Goal: Task Accomplishment & Management: Manage account settings

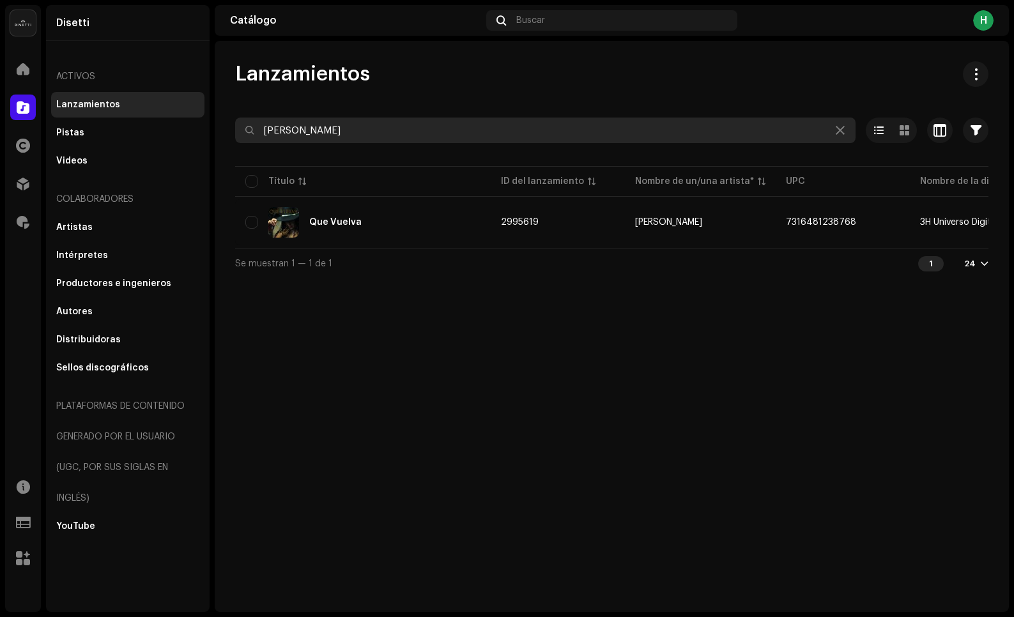
click at [288, 137] on input "[PERSON_NAME]" at bounding box center [545, 131] width 620 height 26
type input "dj [PERSON_NAME]"
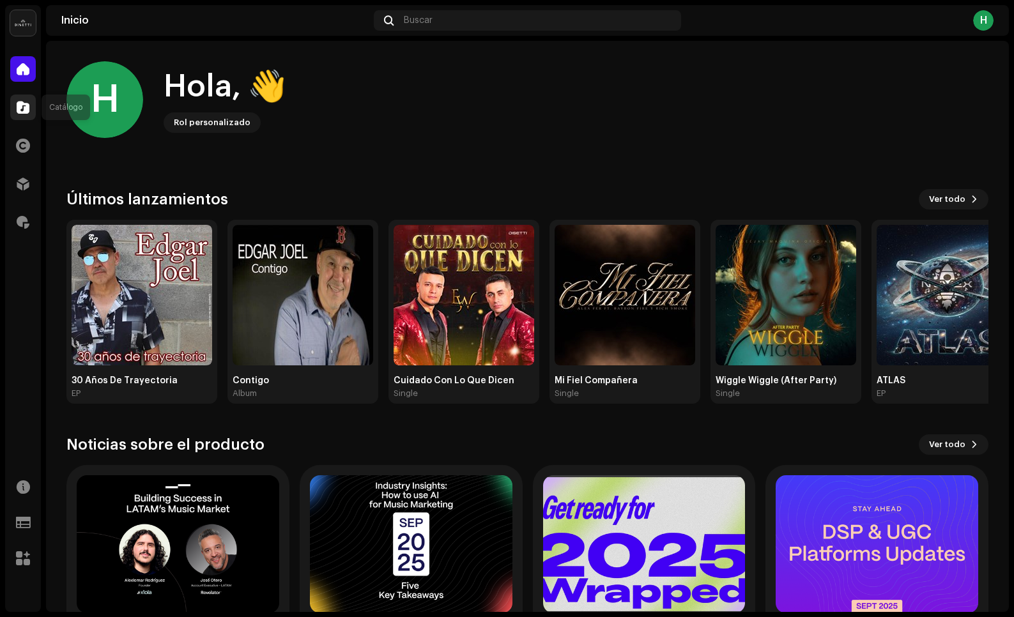
click at [27, 106] on span at bounding box center [23, 107] width 13 height 10
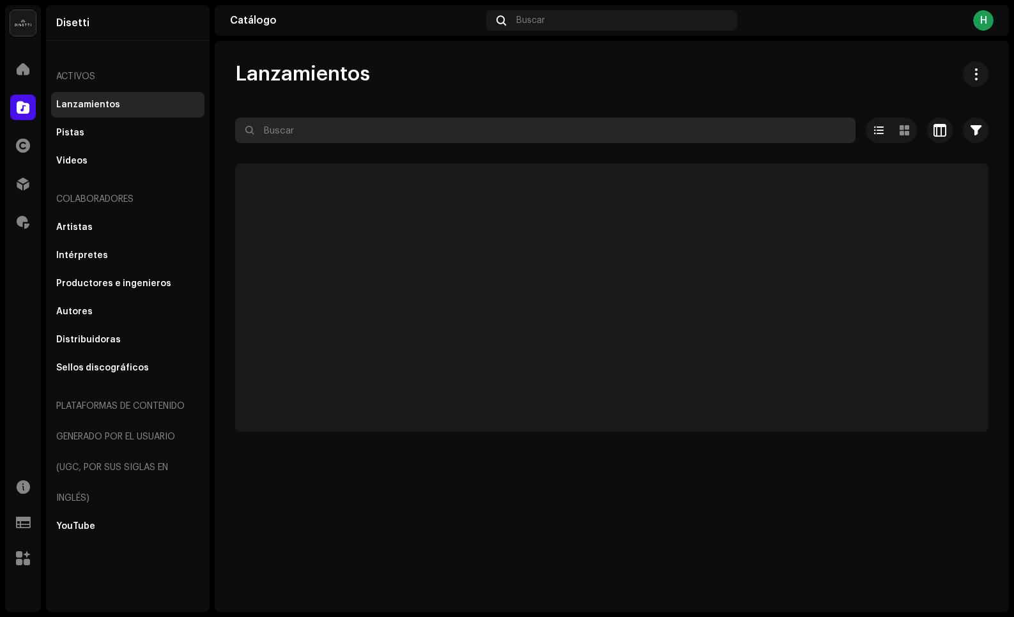
click at [282, 132] on input "text" at bounding box center [545, 131] width 620 height 26
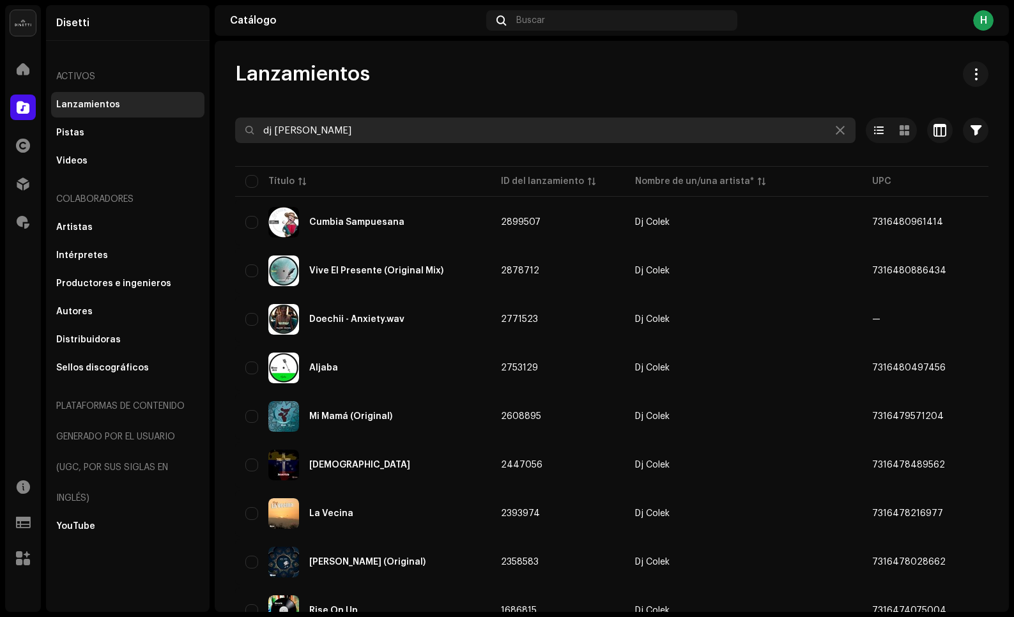
click at [314, 125] on input "dj [PERSON_NAME]" at bounding box center [545, 131] width 620 height 26
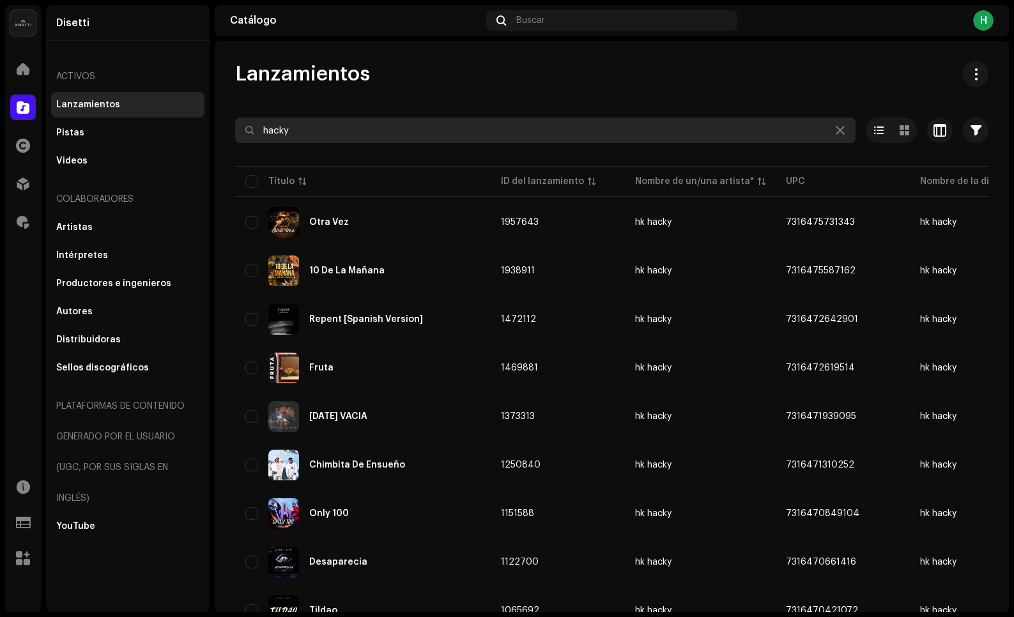
click at [315, 122] on input "hacky" at bounding box center [545, 131] width 620 height 26
paste input "5059713276726"
type input "5059713276726"
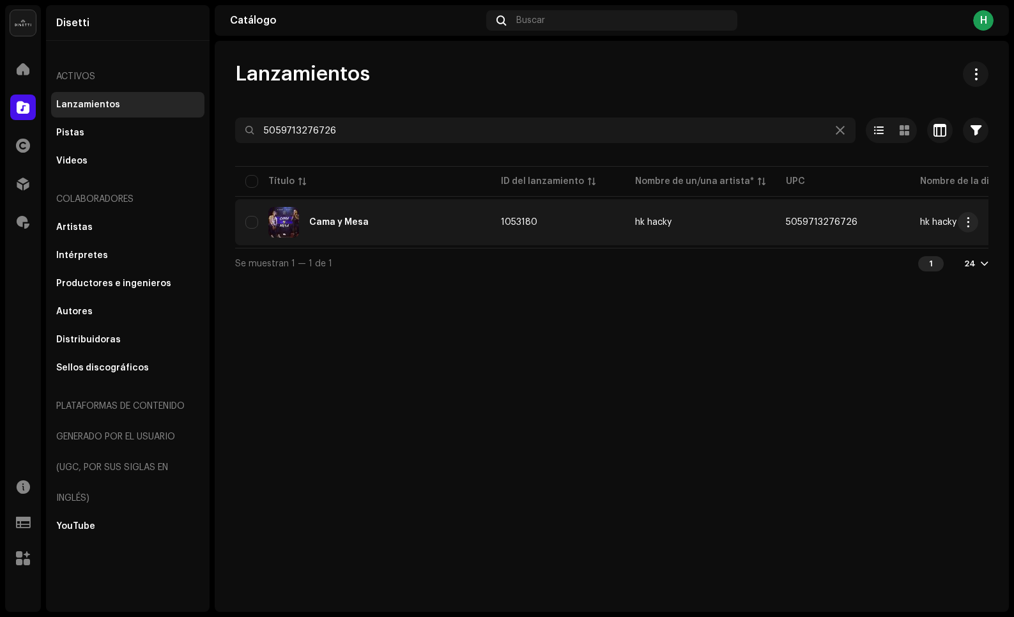
click at [359, 221] on div "Cama y Mesa" at bounding box center [338, 222] width 59 height 9
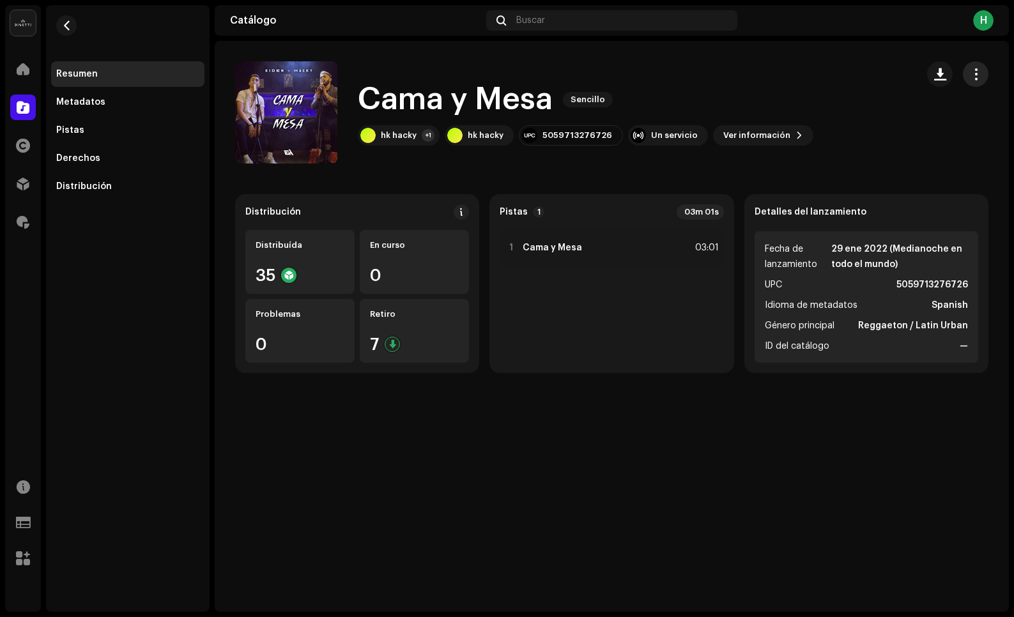
click at [975, 75] on span "button" at bounding box center [976, 74] width 12 height 10
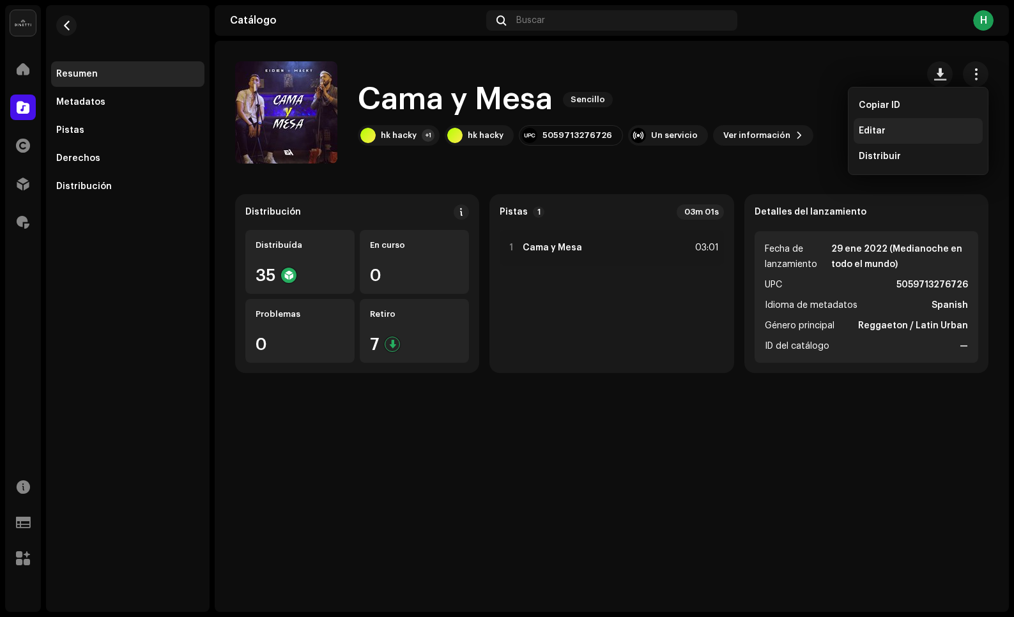
click at [901, 131] on div "Editar" at bounding box center [917, 131] width 119 height 10
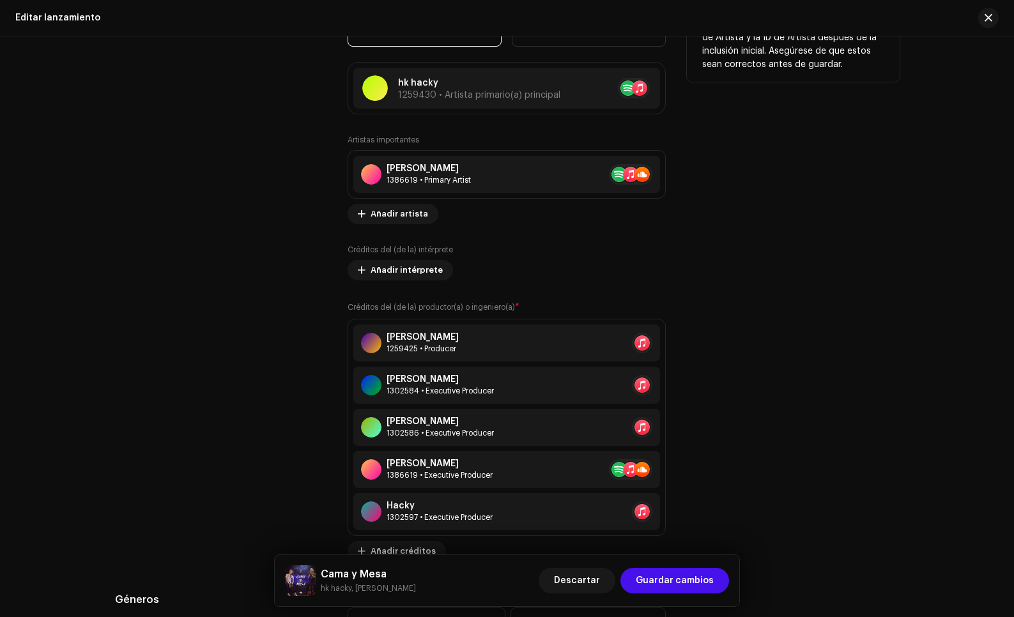
scroll to position [1398, 0]
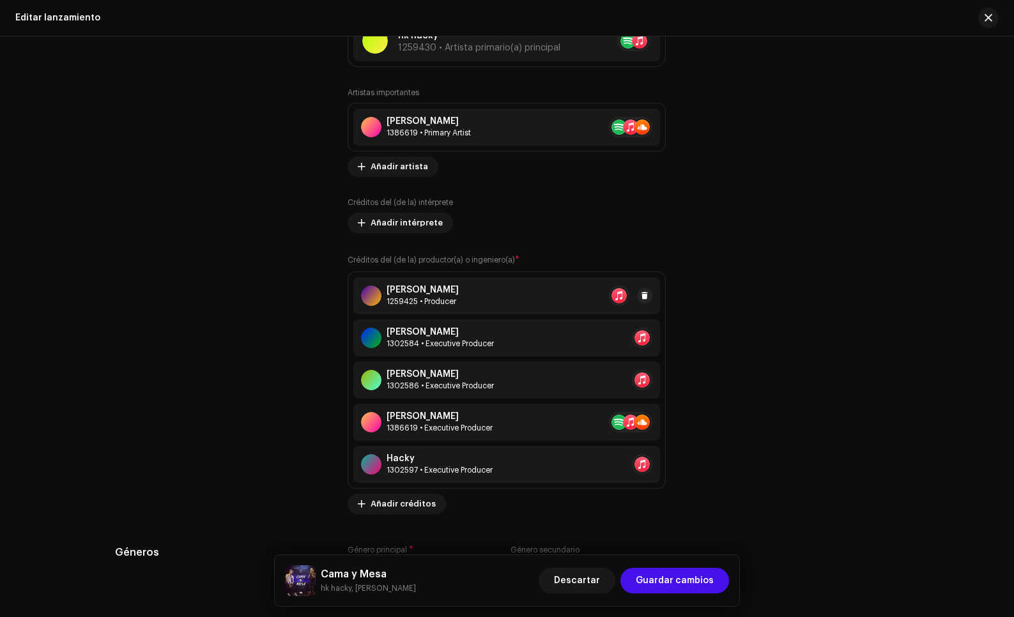
click at [537, 301] on div "Alcaraz 1259425 • Producer" at bounding box center [506, 295] width 307 height 37
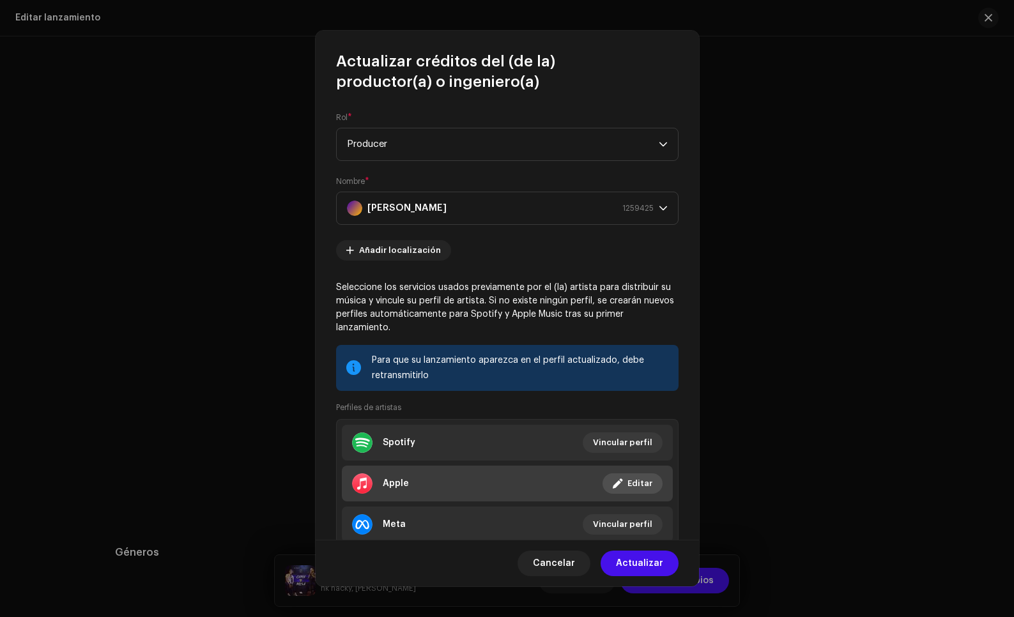
click at [604, 482] on button "Editar" at bounding box center [632, 483] width 60 height 20
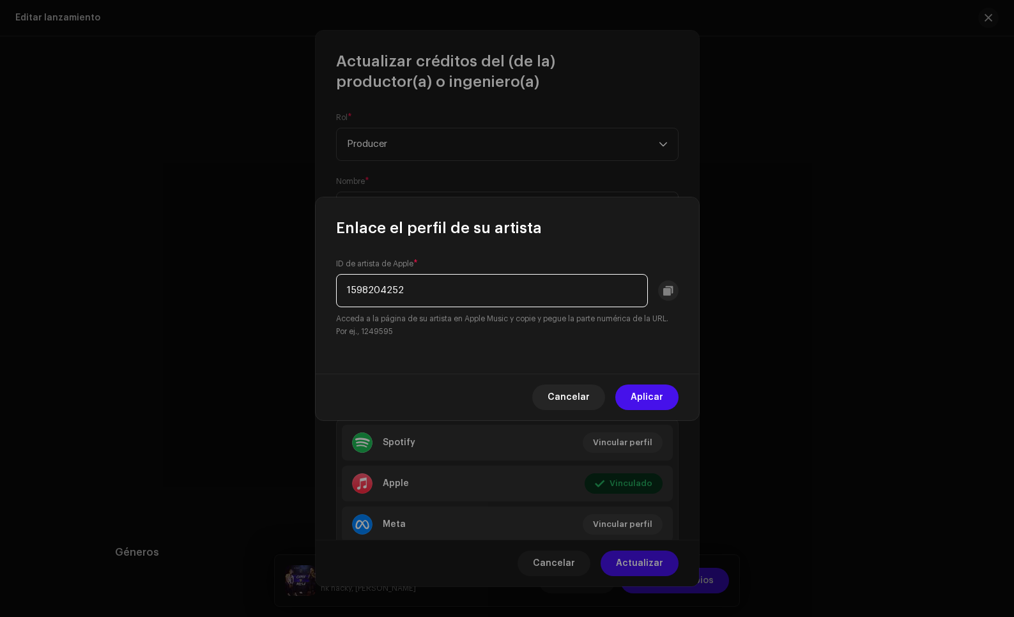
click at [390, 305] on input "1598204252" at bounding box center [492, 290] width 312 height 33
drag, startPoint x: 390, startPoint y: 305, endPoint x: 515, endPoint y: 345, distance: 132.1
click at [390, 304] on input "1598204252" at bounding box center [492, 290] width 312 height 33
drag, startPoint x: 657, startPoint y: 395, endPoint x: 666, endPoint y: 450, distance: 55.6
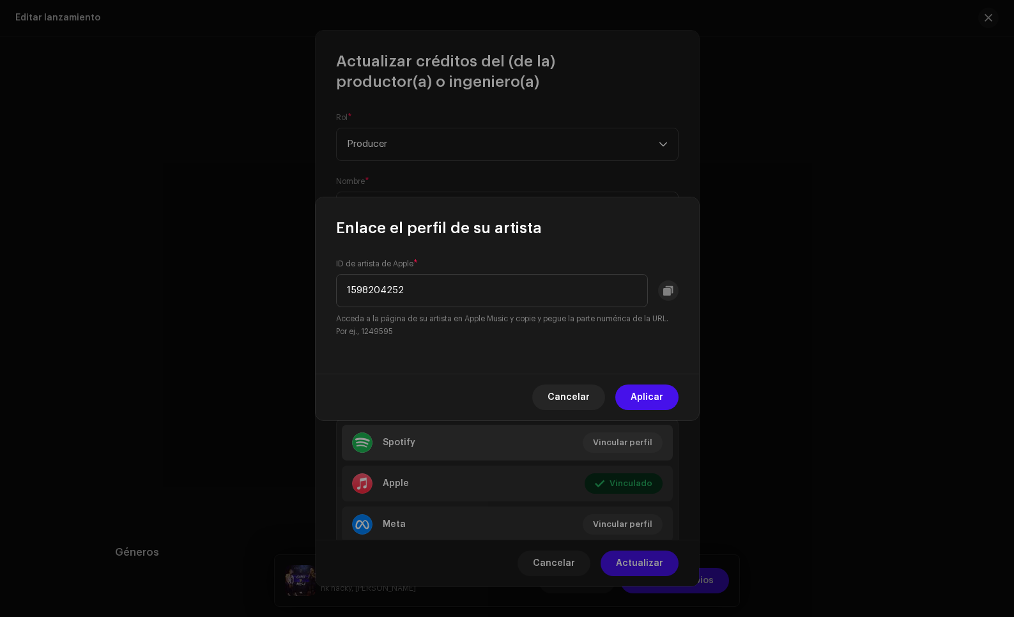
click at [657, 395] on span "Aplicar" at bounding box center [646, 398] width 33 height 26
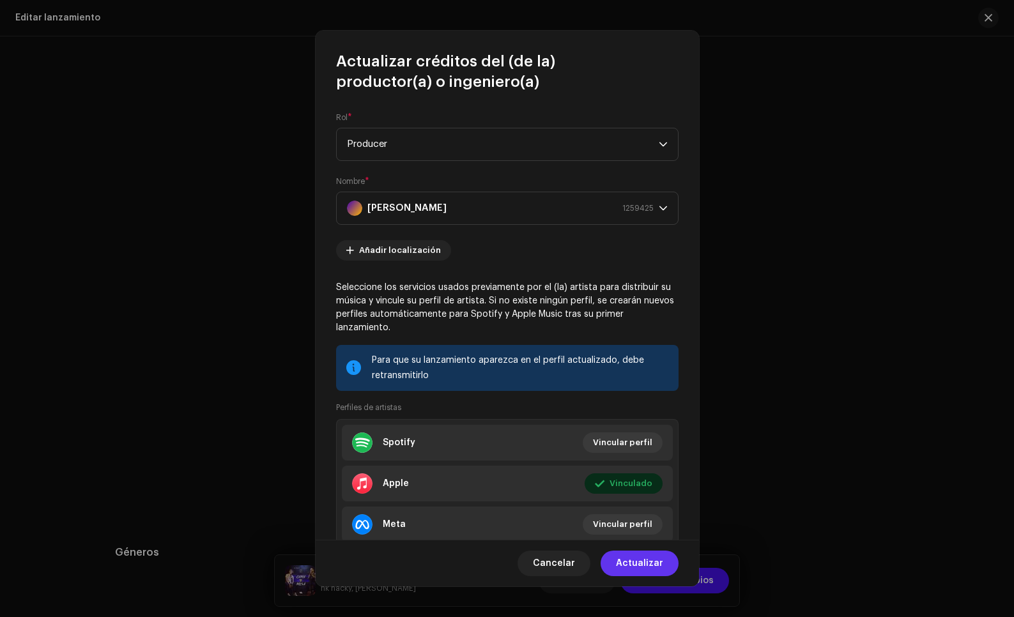
click at [638, 561] on span "Actualizar" at bounding box center [639, 564] width 47 height 26
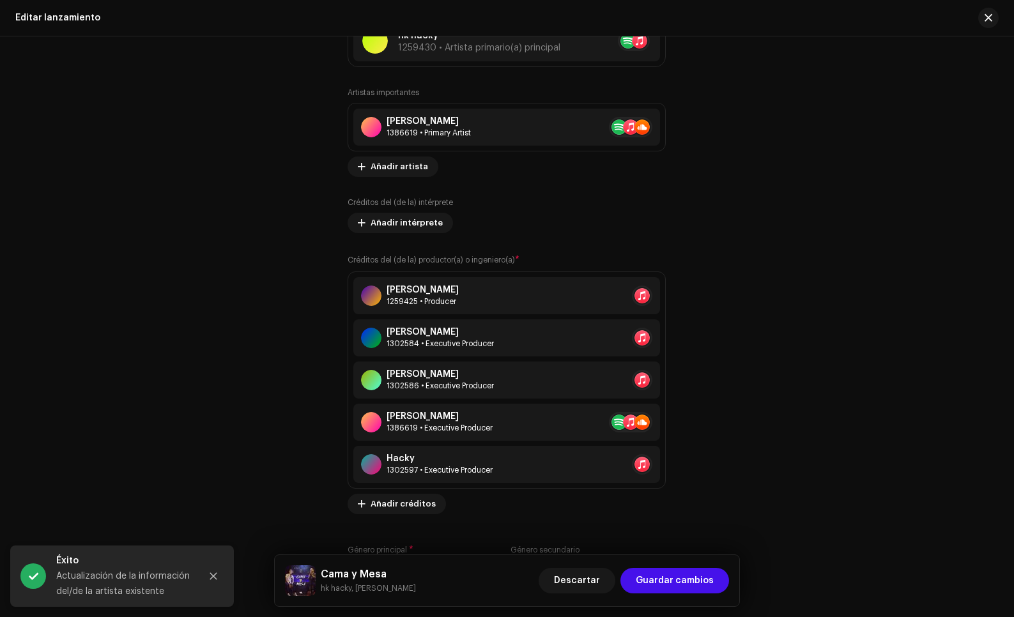
click at [515, 327] on div "Juan Camilo Montoya 1302584 • Executive Producer" at bounding box center [506, 337] width 307 height 37
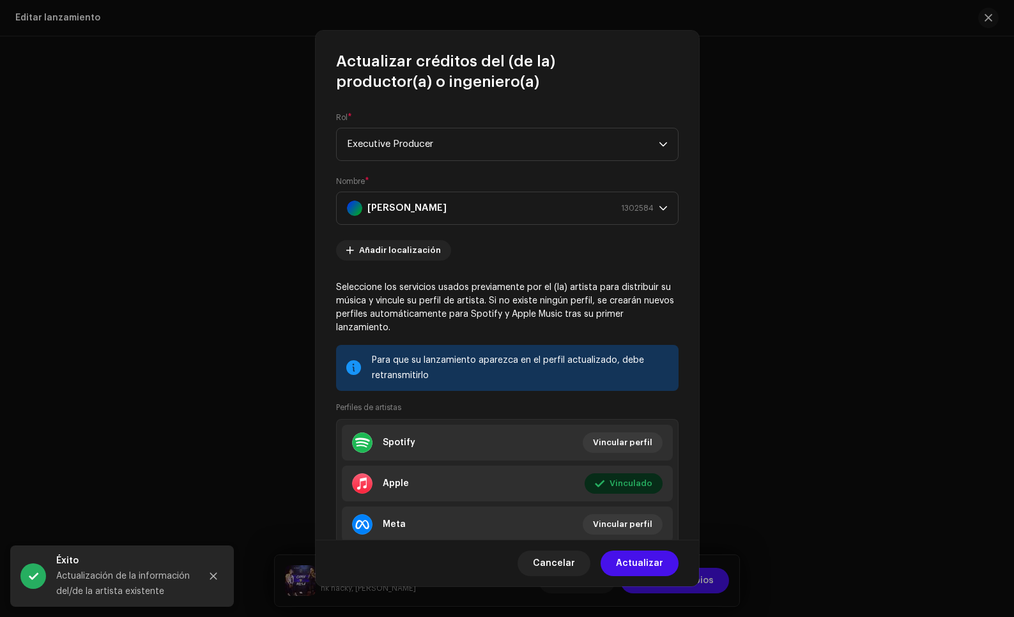
scroll to position [86, 0]
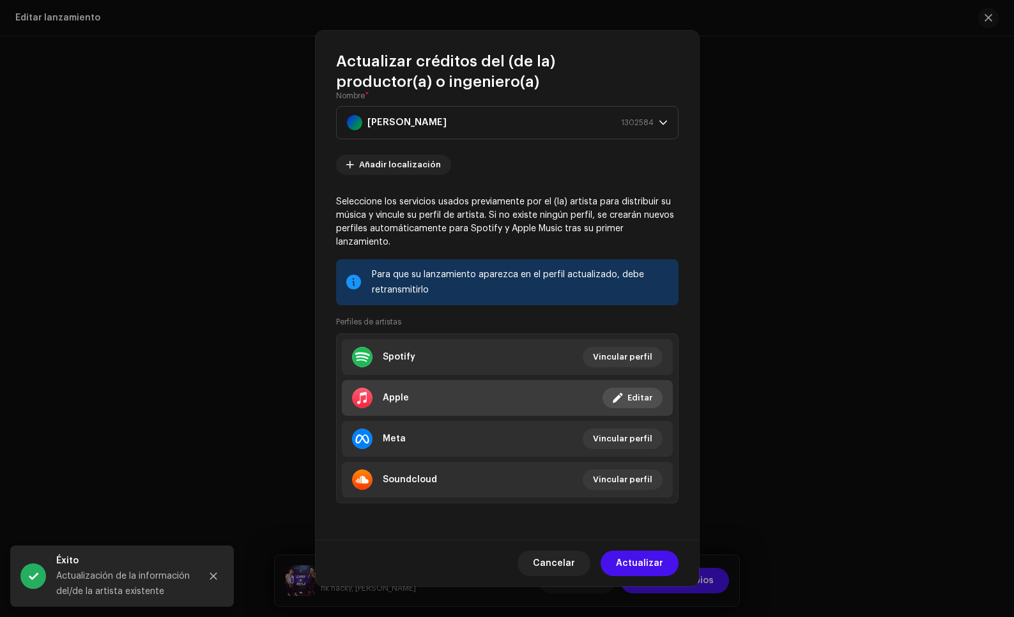
click at [585, 403] on li "Apple Vinculado Editar" at bounding box center [507, 398] width 331 height 36
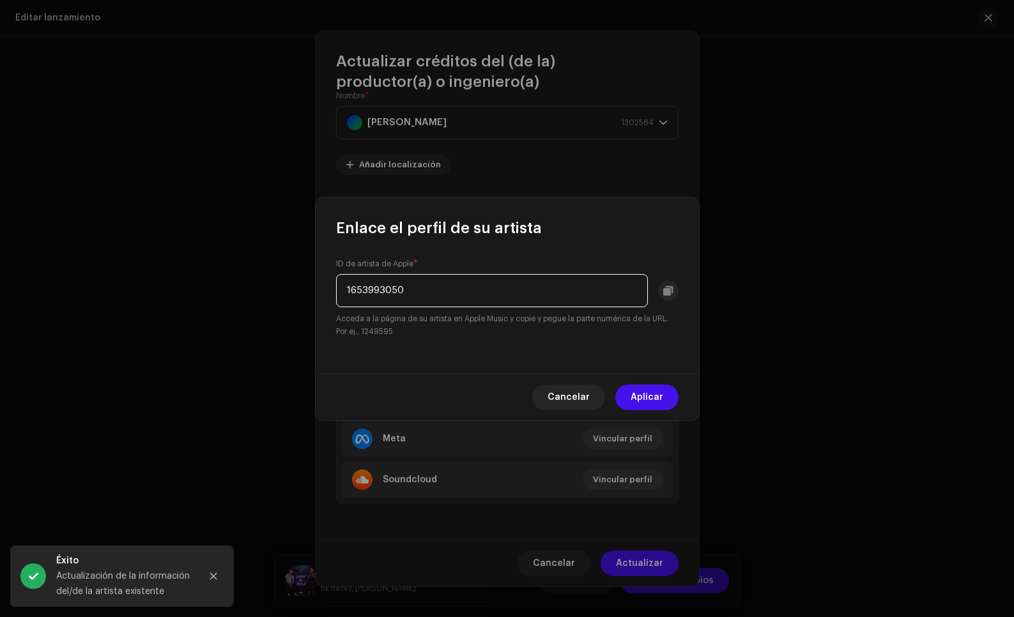
click at [462, 297] on input "1653993050" at bounding box center [492, 290] width 312 height 33
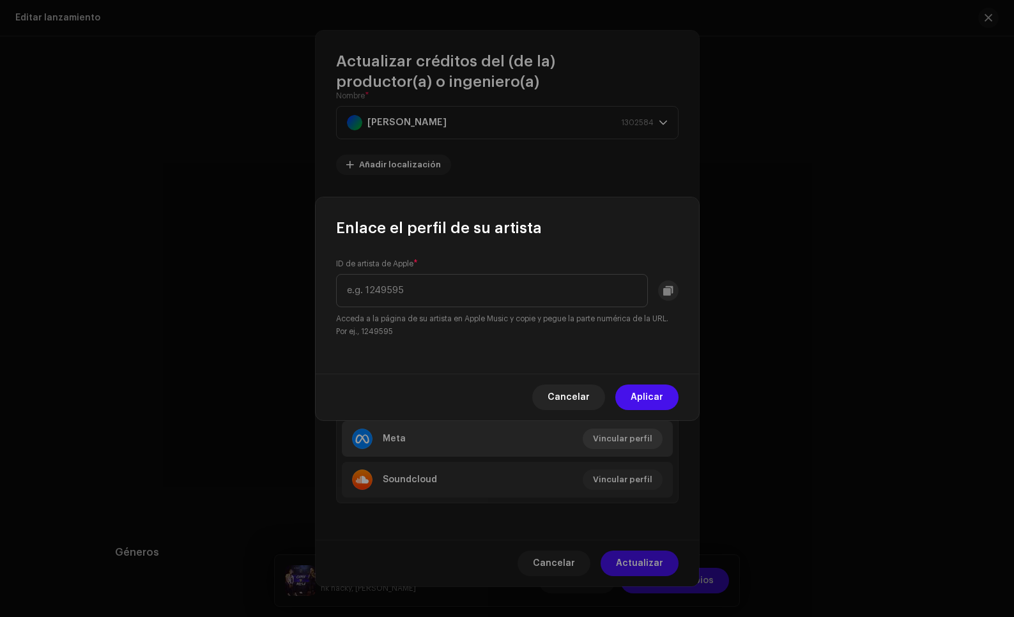
drag, startPoint x: 639, startPoint y: 403, endPoint x: 646, endPoint y: 439, distance: 36.6
click at [639, 404] on span "Aplicar" at bounding box center [646, 398] width 33 height 26
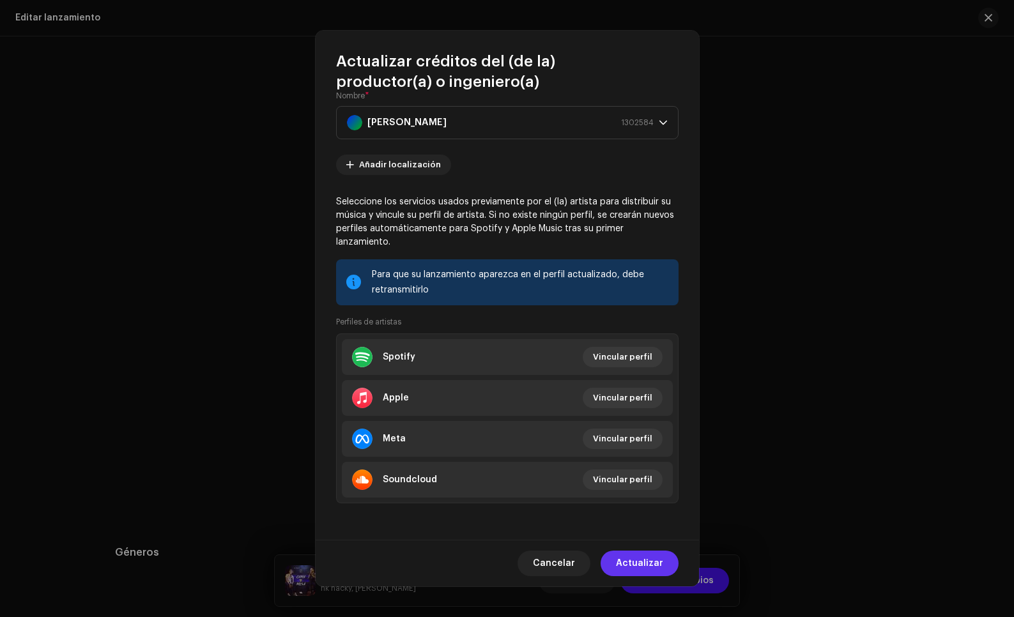
drag, startPoint x: 623, startPoint y: 580, endPoint x: 622, endPoint y: 574, distance: 6.5
click at [622, 579] on div "Cancelar Actualizar" at bounding box center [507, 563] width 383 height 47
click at [622, 570] on span "Actualizar" at bounding box center [639, 564] width 47 height 26
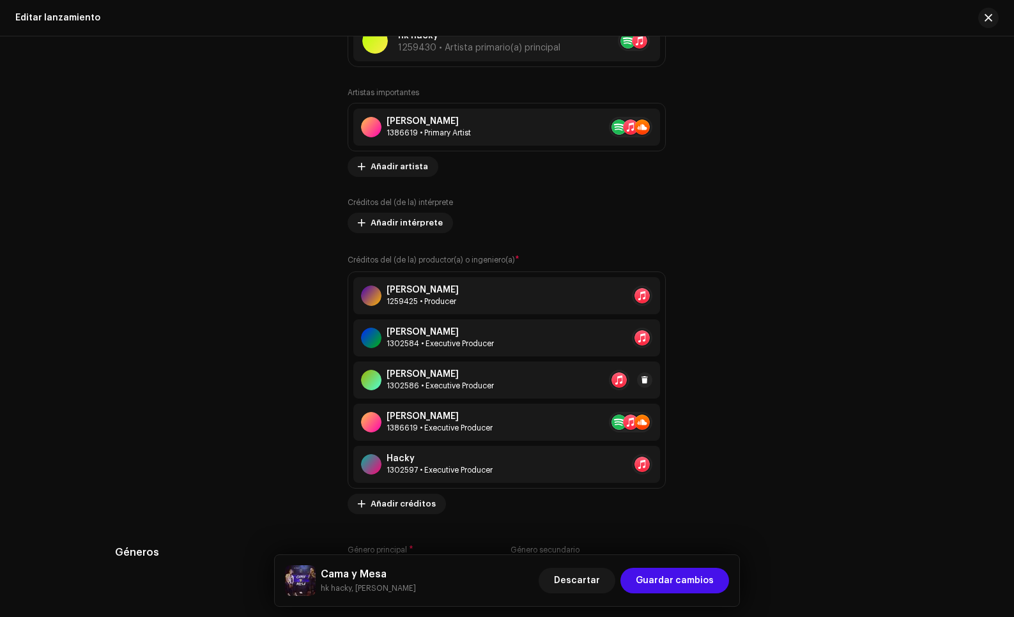
click at [528, 378] on div "Bibiana Marulanda 1302586 • Executive Producer" at bounding box center [506, 380] width 307 height 37
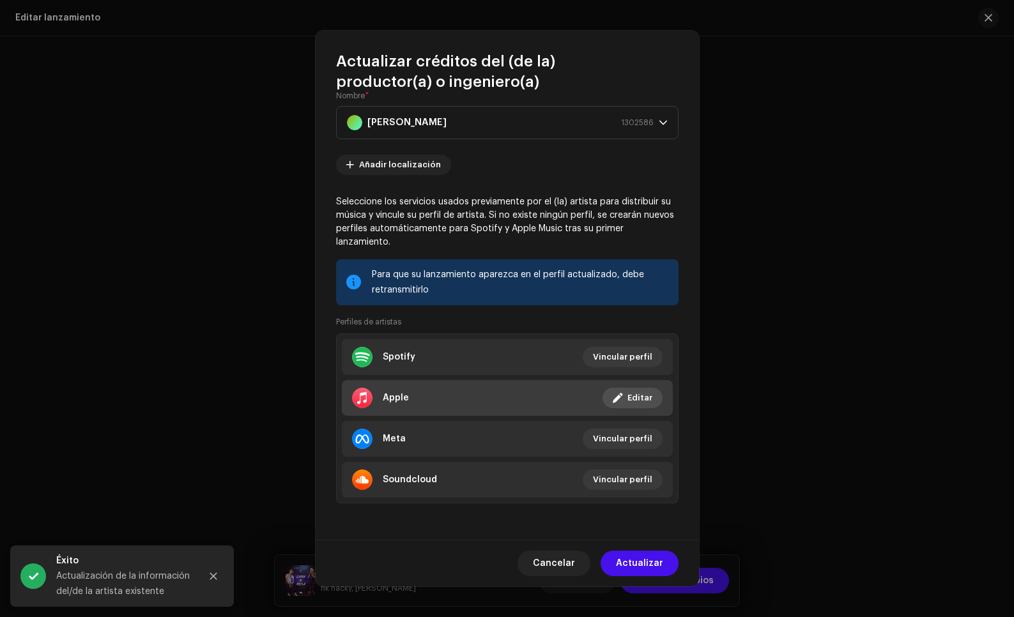
click at [461, 399] on li "Apple Vinculado Editar" at bounding box center [507, 398] width 331 height 36
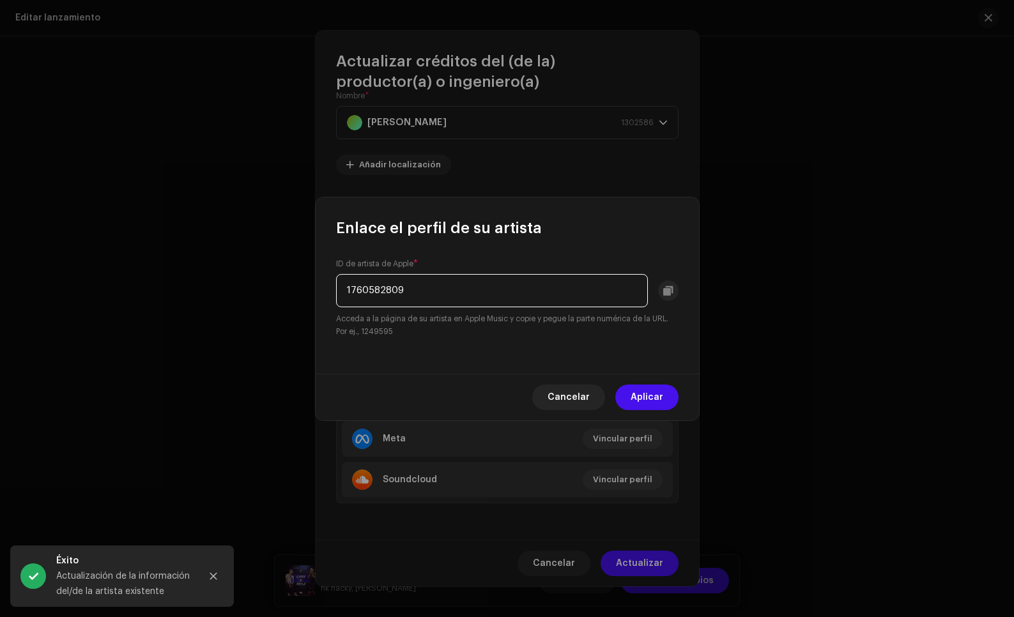
click at [385, 294] on input "1760582809" at bounding box center [492, 290] width 312 height 33
click at [634, 405] on span "Aplicar" at bounding box center [646, 398] width 33 height 26
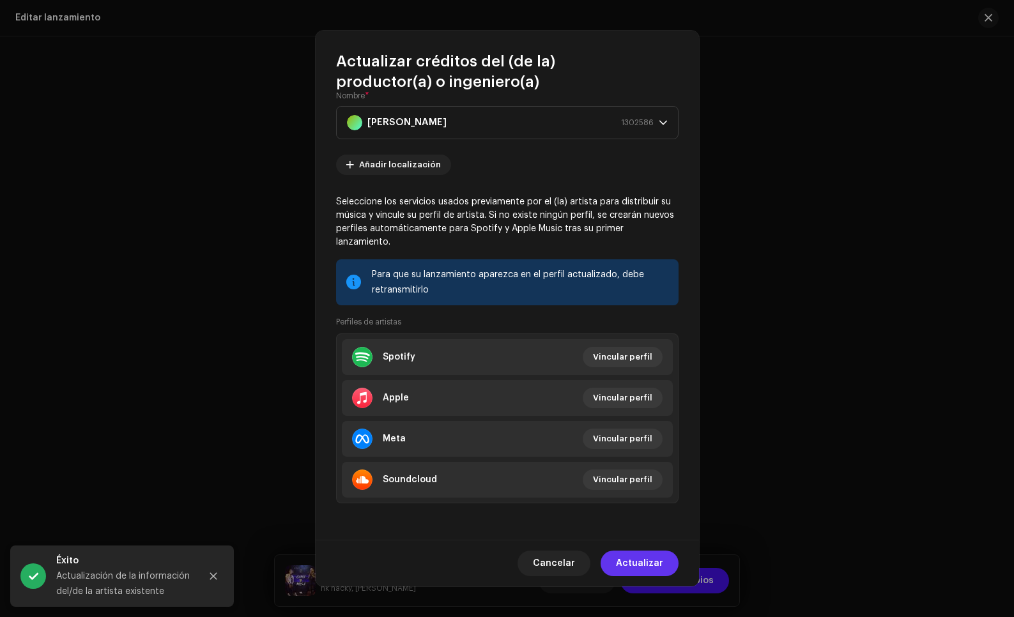
click at [646, 552] on span "Actualizar" at bounding box center [639, 564] width 47 height 26
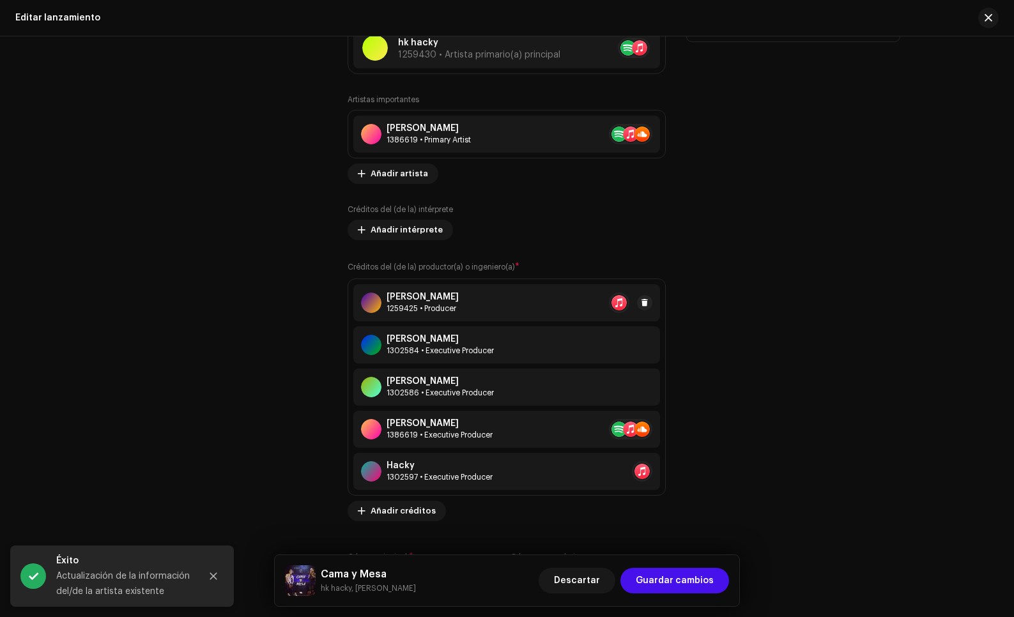
scroll to position [1450, 0]
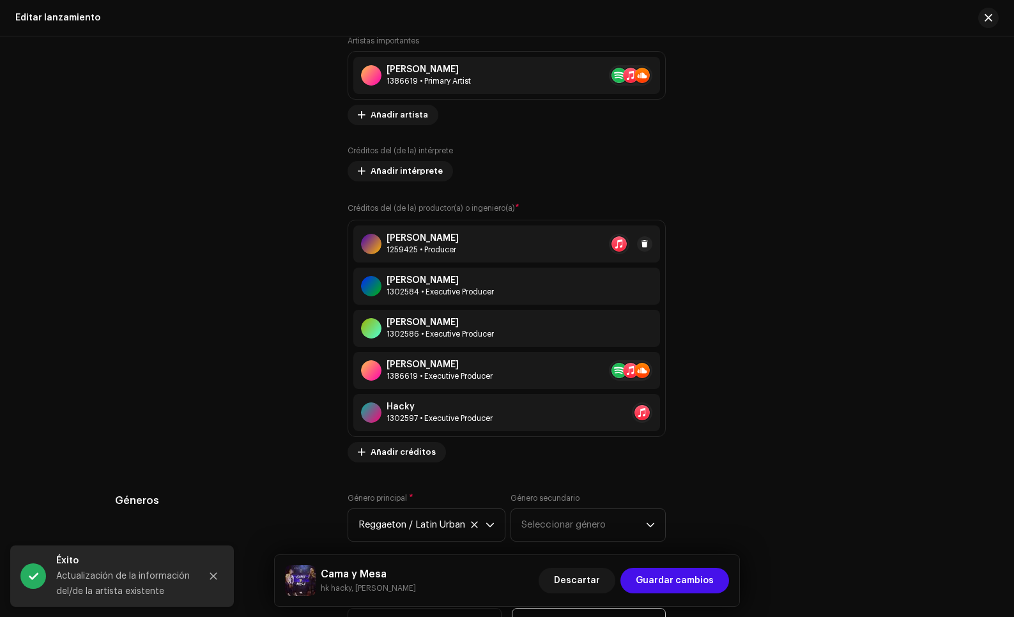
click at [521, 245] on div "Alcaraz 1259425 • Producer" at bounding box center [506, 243] width 307 height 37
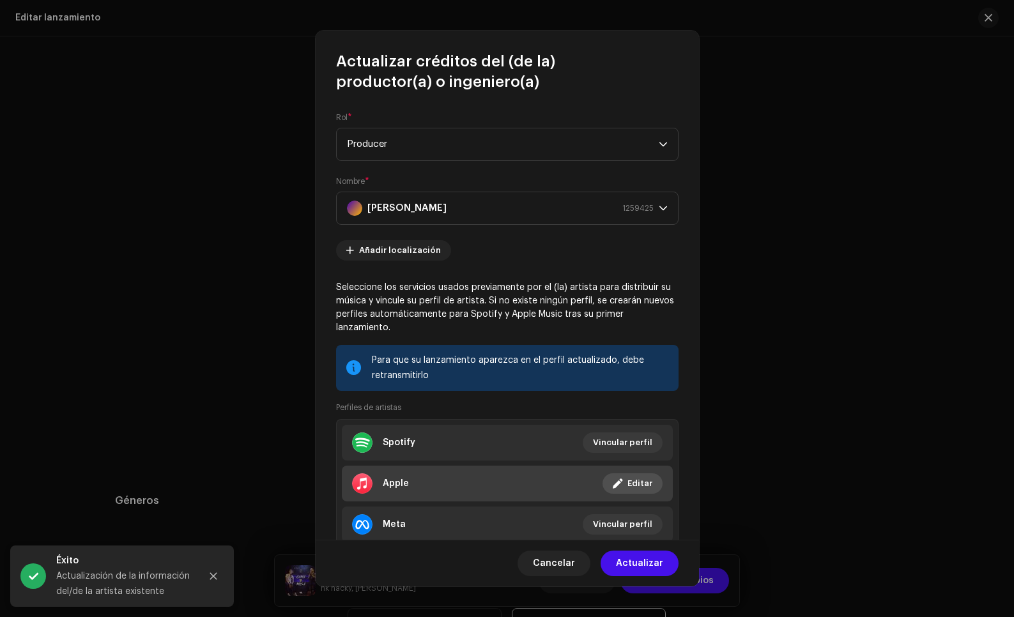
click at [593, 483] on li "Apple Vinculado Editar" at bounding box center [507, 484] width 331 height 36
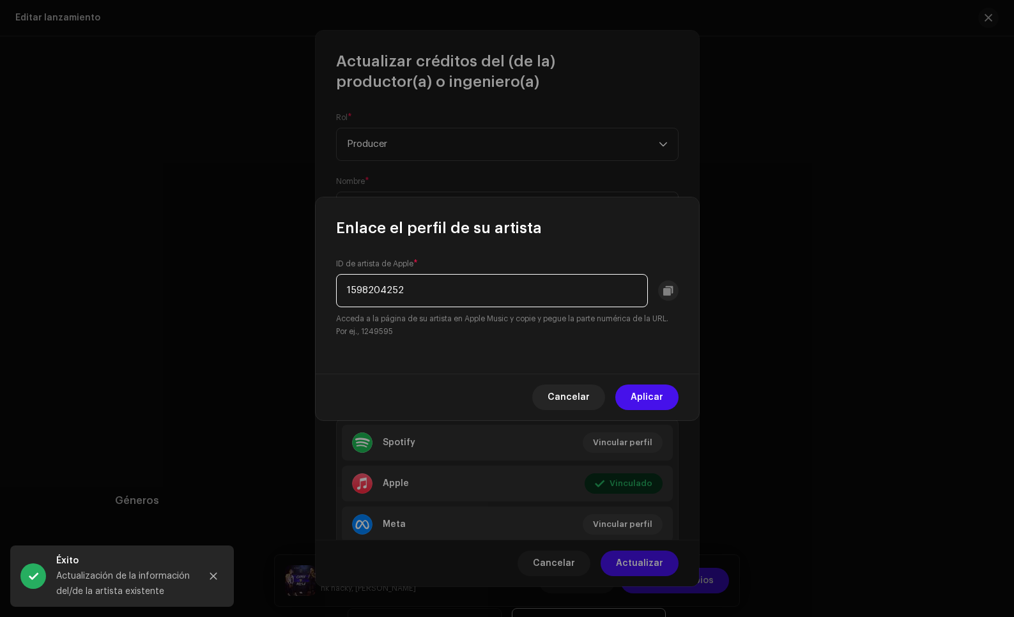
click at [448, 291] on input "1598204252" at bounding box center [492, 290] width 312 height 33
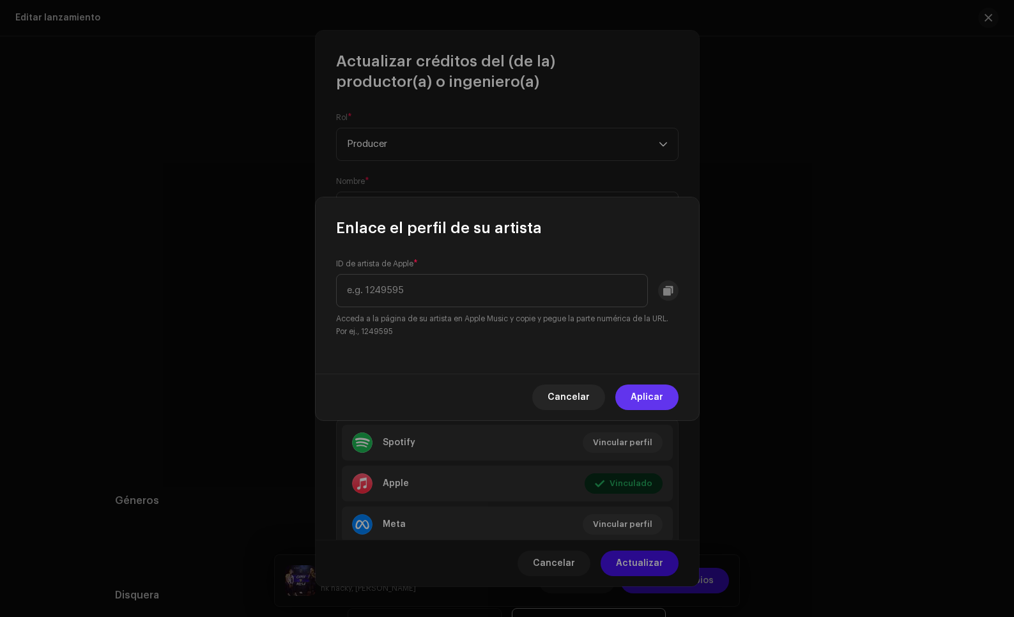
click at [638, 402] on span "Aplicar" at bounding box center [646, 398] width 33 height 26
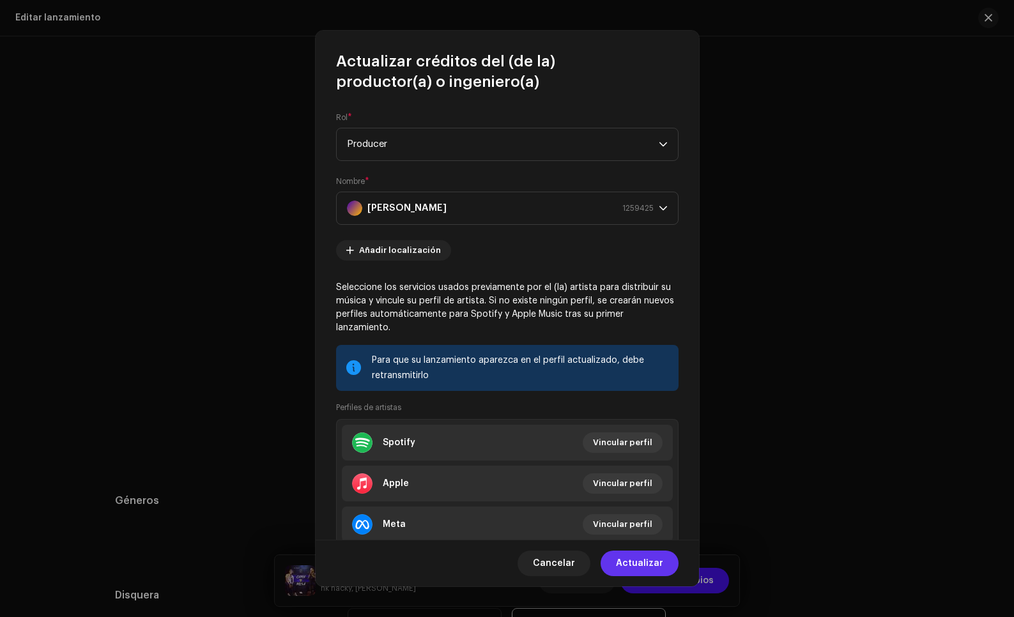
click at [632, 568] on span "Actualizar" at bounding box center [639, 564] width 47 height 26
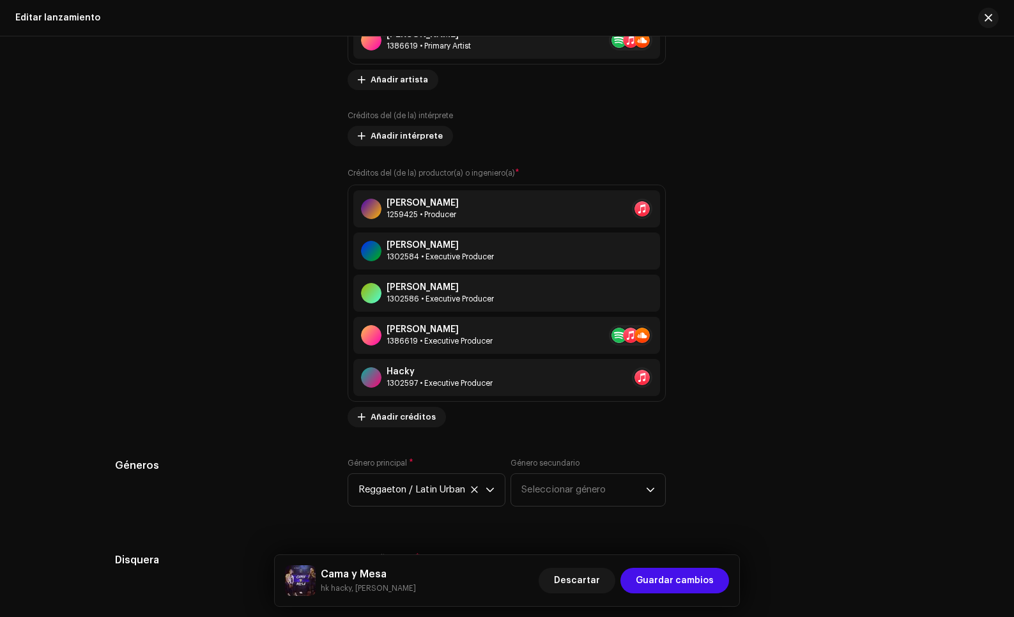
scroll to position [1486, 0]
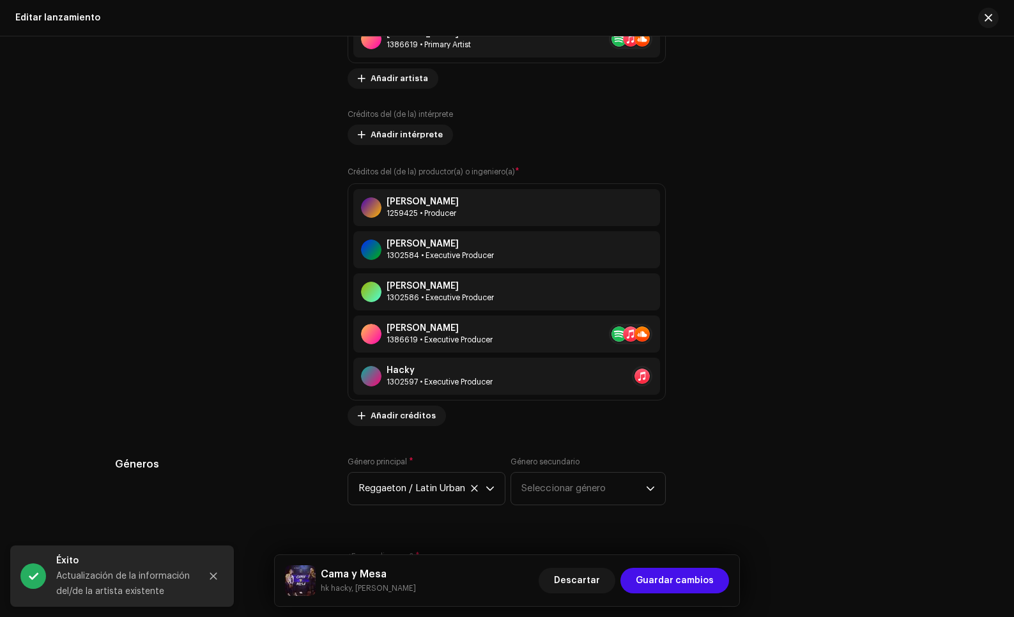
click at [499, 380] on div "Hacky 1302597 • Executive Producer" at bounding box center [506, 376] width 307 height 37
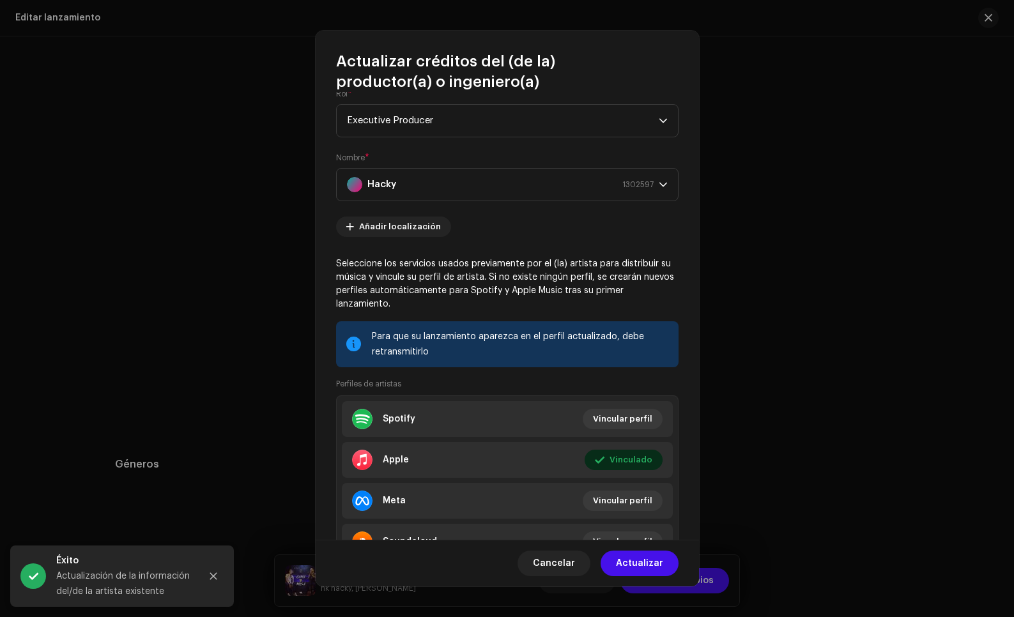
scroll to position [86, 0]
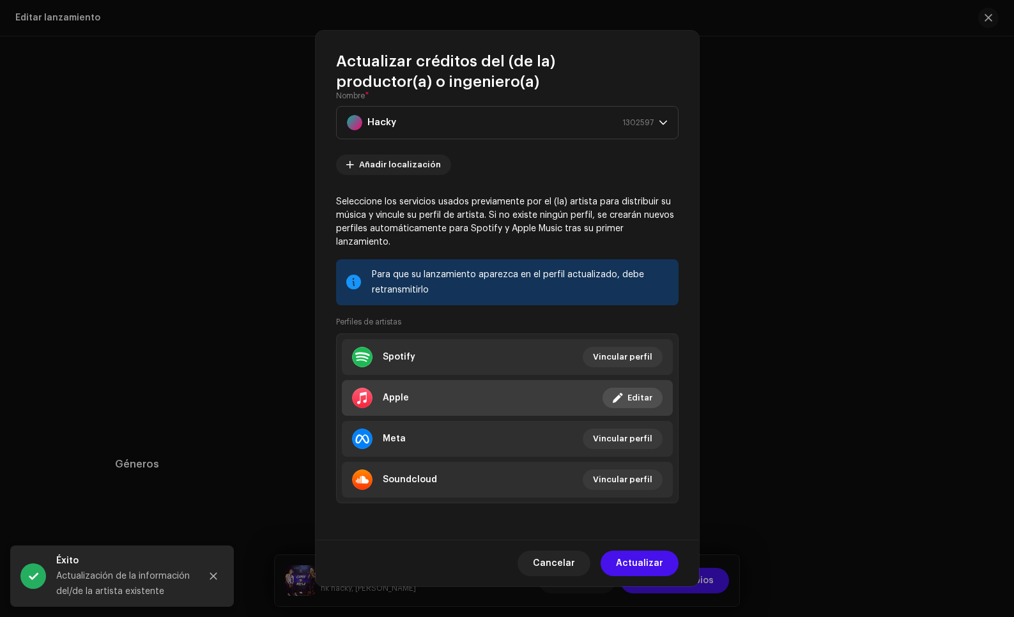
click at [607, 406] on button "Editar" at bounding box center [632, 398] width 60 height 20
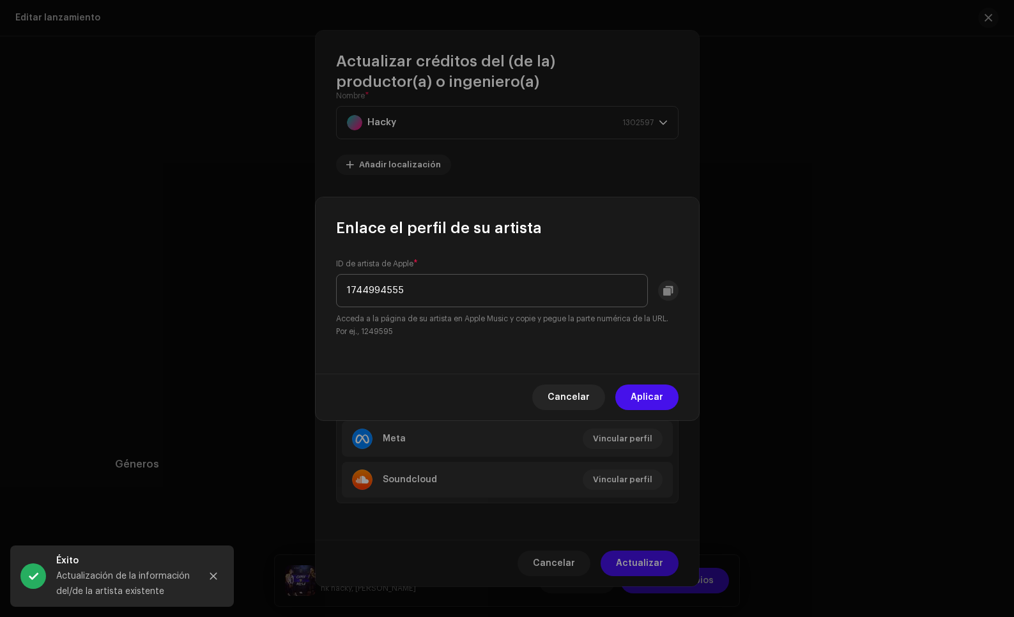
click at [623, 296] on input "1744994555" at bounding box center [492, 290] width 312 height 33
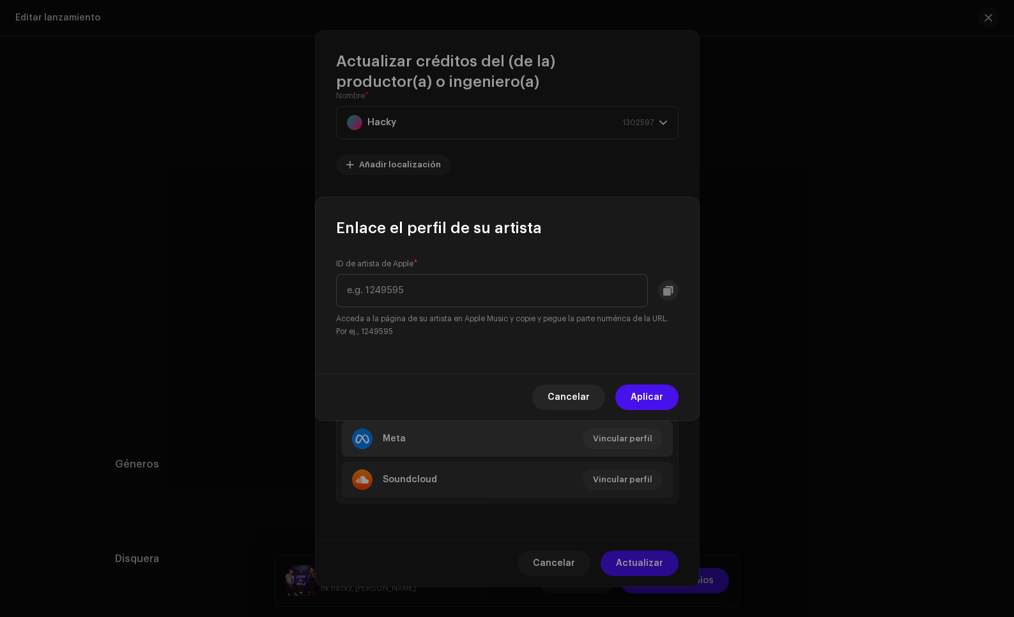
drag, startPoint x: 636, startPoint y: 399, endPoint x: 632, endPoint y: 425, distance: 26.5
click at [636, 399] on span "Aplicar" at bounding box center [646, 398] width 33 height 26
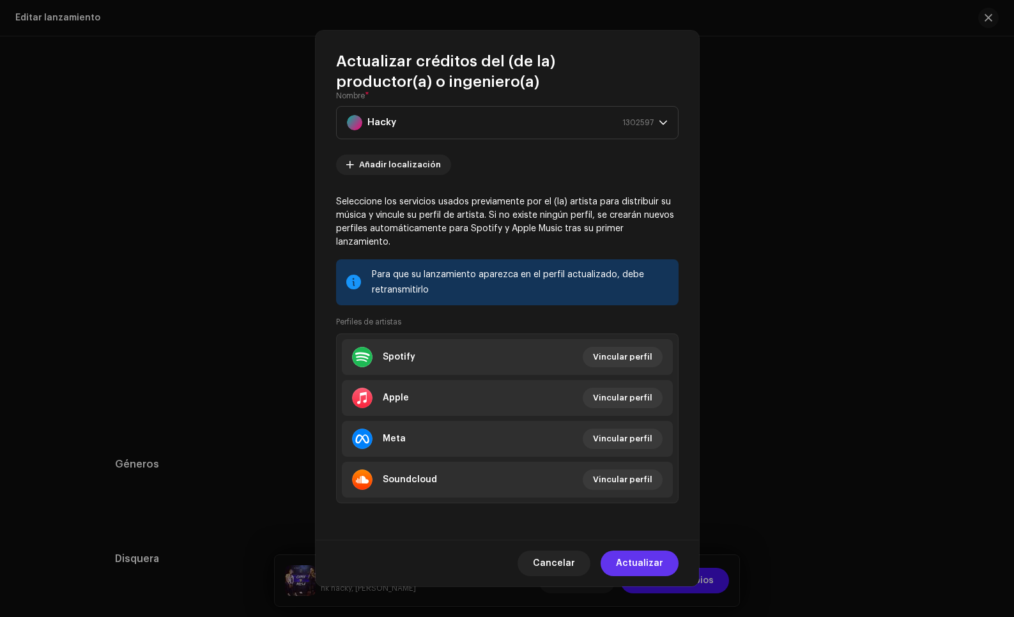
drag, startPoint x: 627, startPoint y: 569, endPoint x: 638, endPoint y: 542, distance: 29.5
click at [627, 569] on span "Actualizar" at bounding box center [639, 564] width 47 height 26
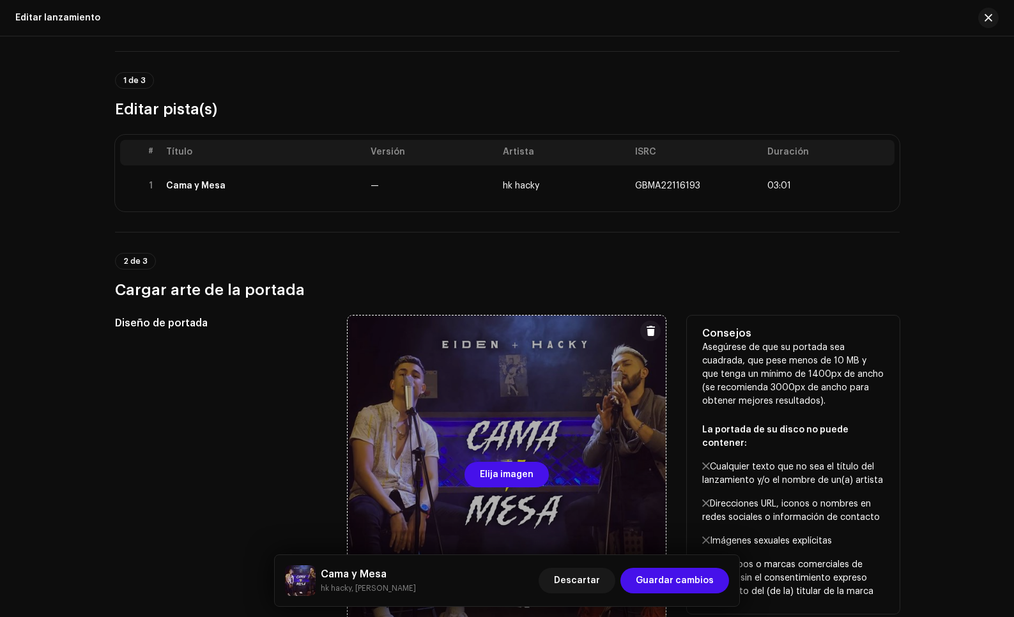
scroll to position [0, 0]
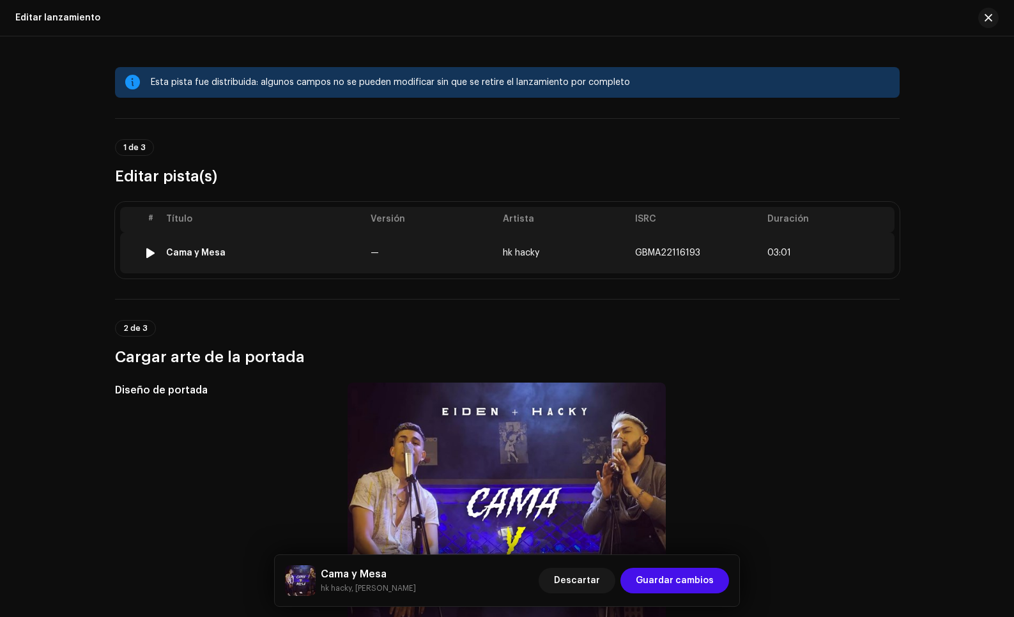
click at [550, 263] on td "hk hacky" at bounding box center [564, 253] width 132 height 41
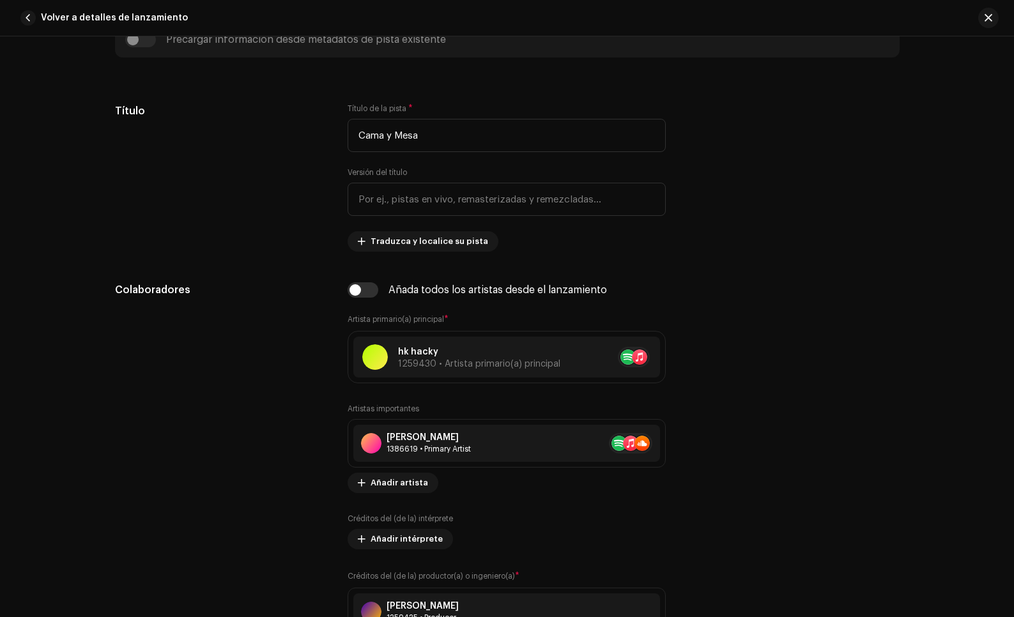
scroll to position [621, 0]
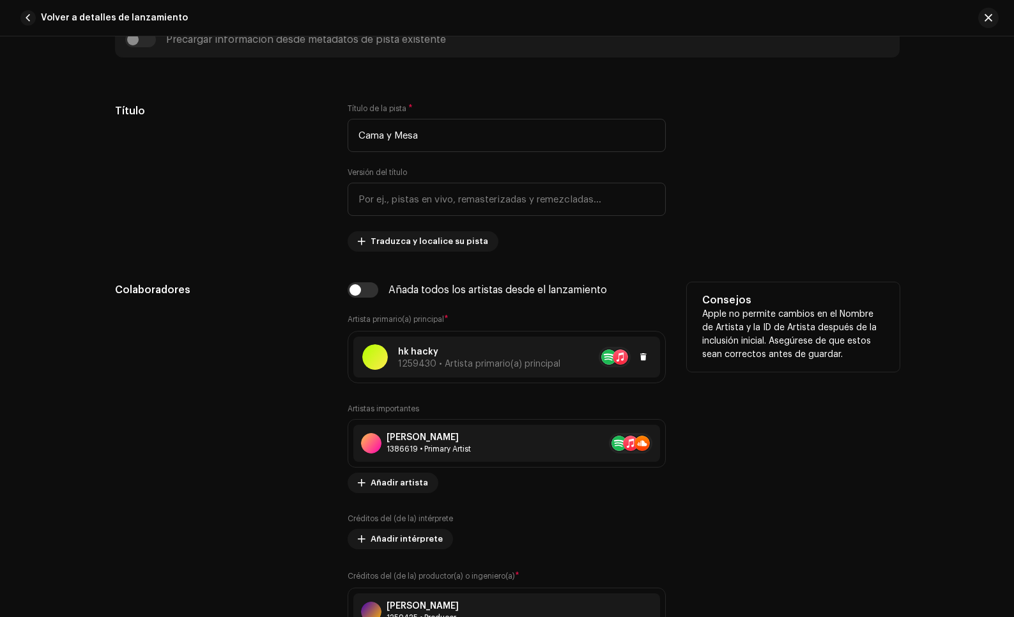
click at [491, 352] on p "hk hacky" at bounding box center [479, 352] width 162 height 13
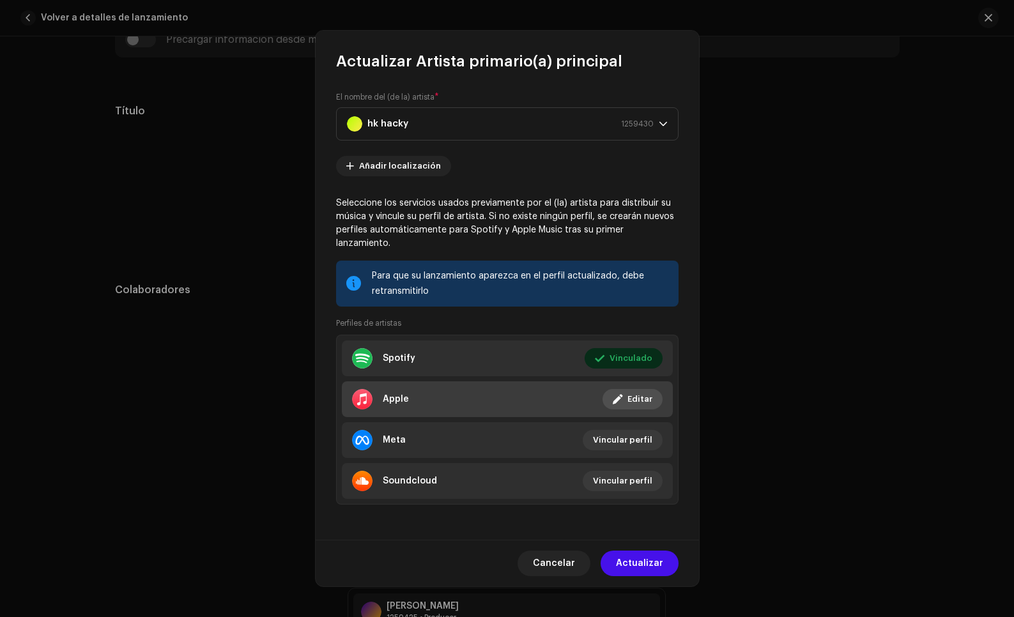
click at [558, 397] on li "Apple Vinculado Editar" at bounding box center [507, 399] width 331 height 36
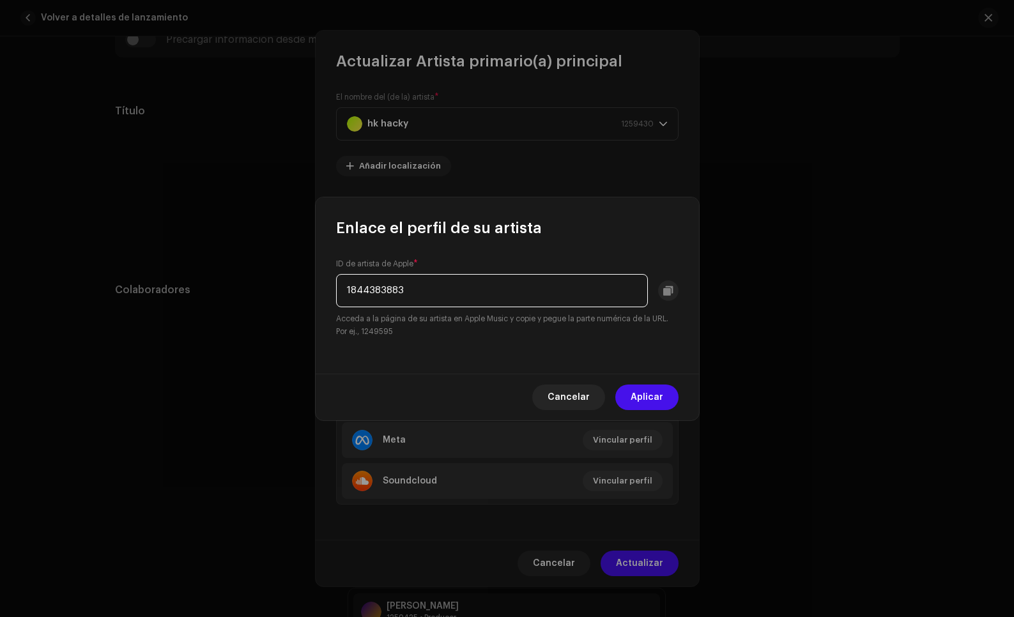
click at [450, 291] on input "1844383883" at bounding box center [492, 290] width 312 height 33
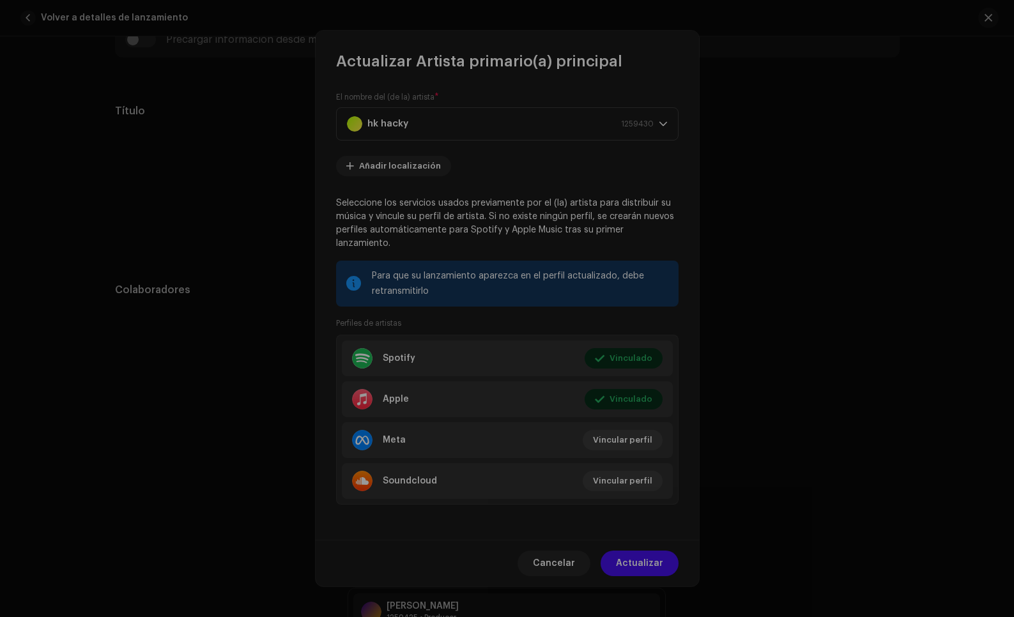
click at [736, 501] on div "Enlace el perfil de su artista ID de artista de Apple * 1844383883 Acceda a la …" at bounding box center [507, 308] width 1014 height 617
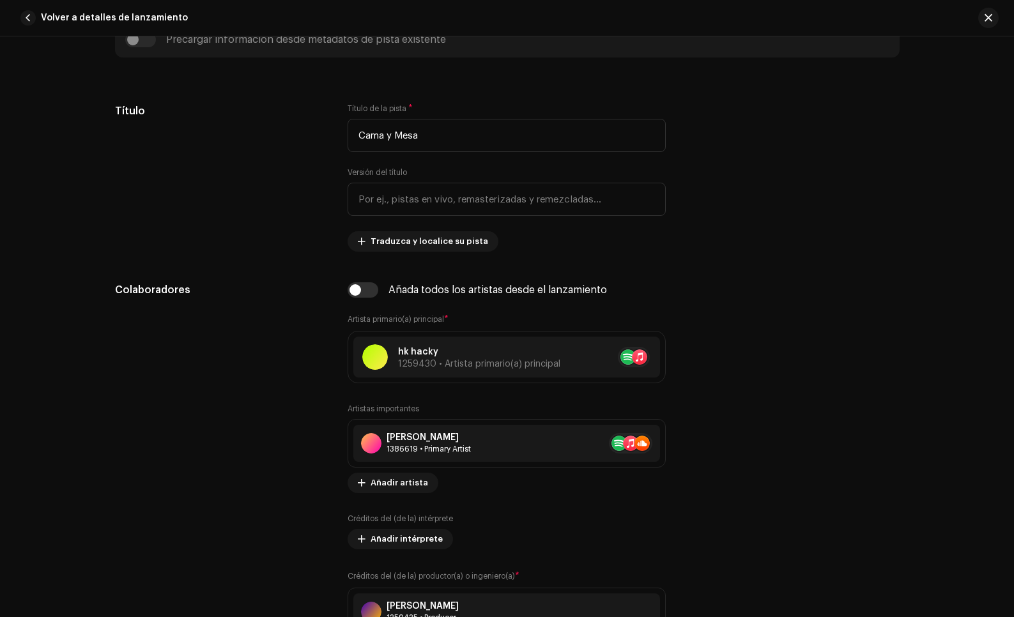
click at [760, 493] on div "Actualizar Artista primario(a) principal El nombre del (de la) artista * hk hac…" at bounding box center [507, 308] width 1014 height 617
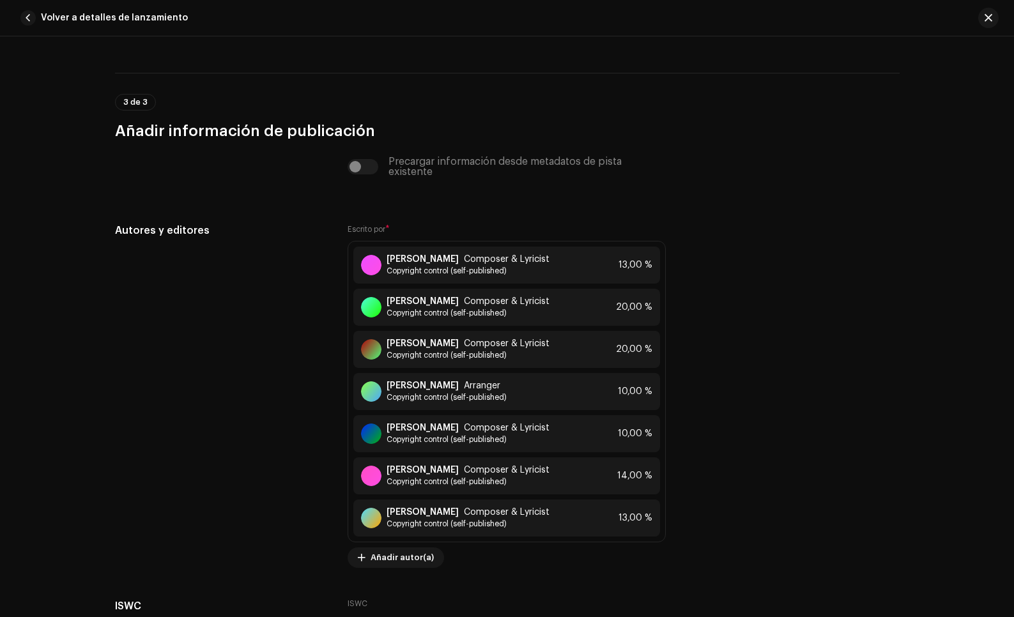
scroll to position [2843, 0]
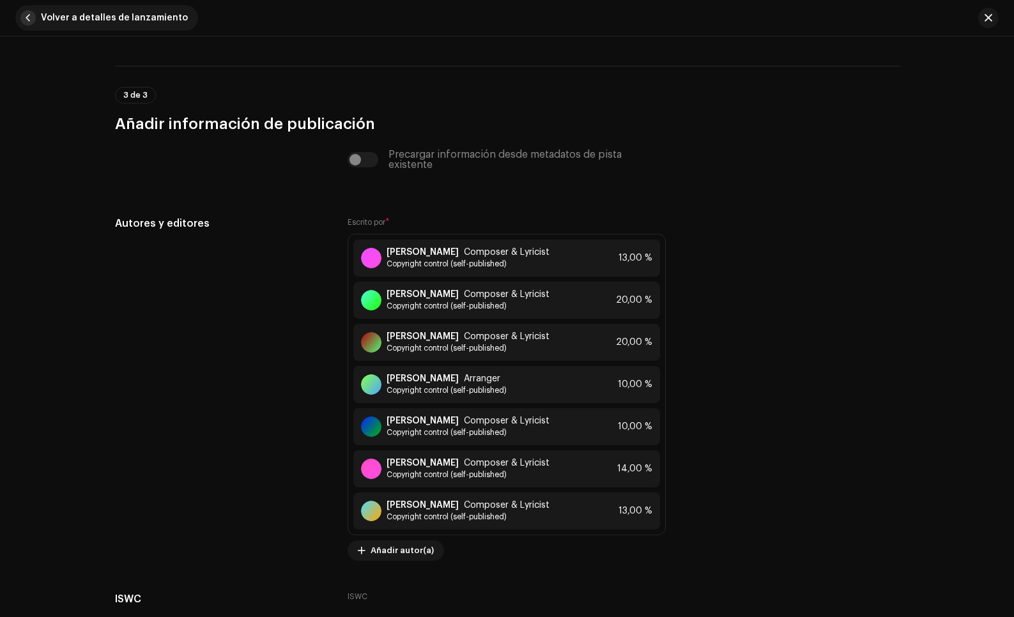
click at [105, 15] on span "Volver a detalles de lanzamiento" at bounding box center [114, 18] width 147 height 26
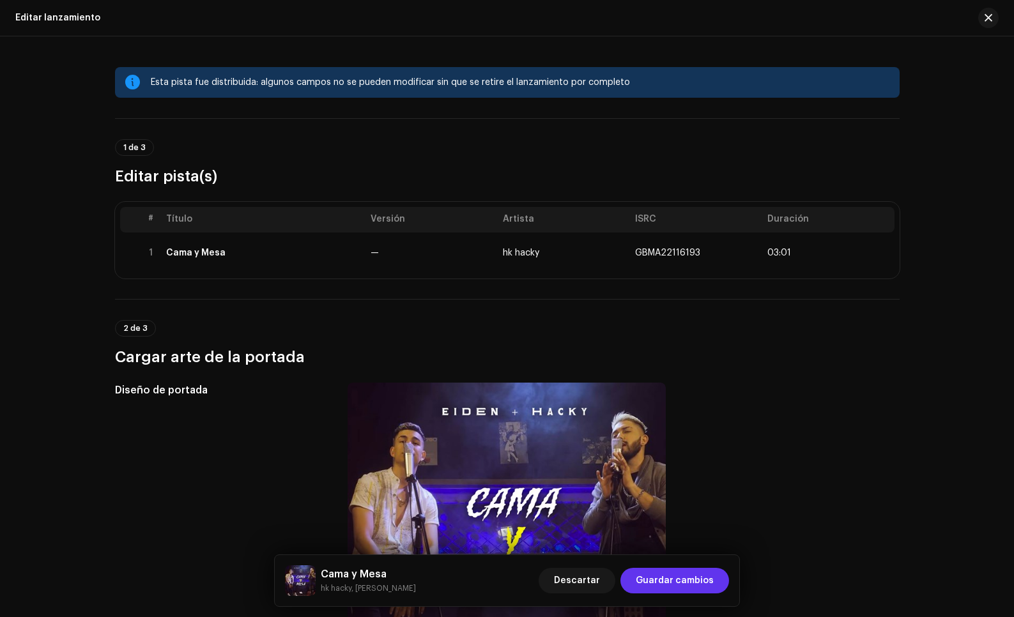
click at [692, 578] on span "Guardar cambios" at bounding box center [675, 581] width 78 height 26
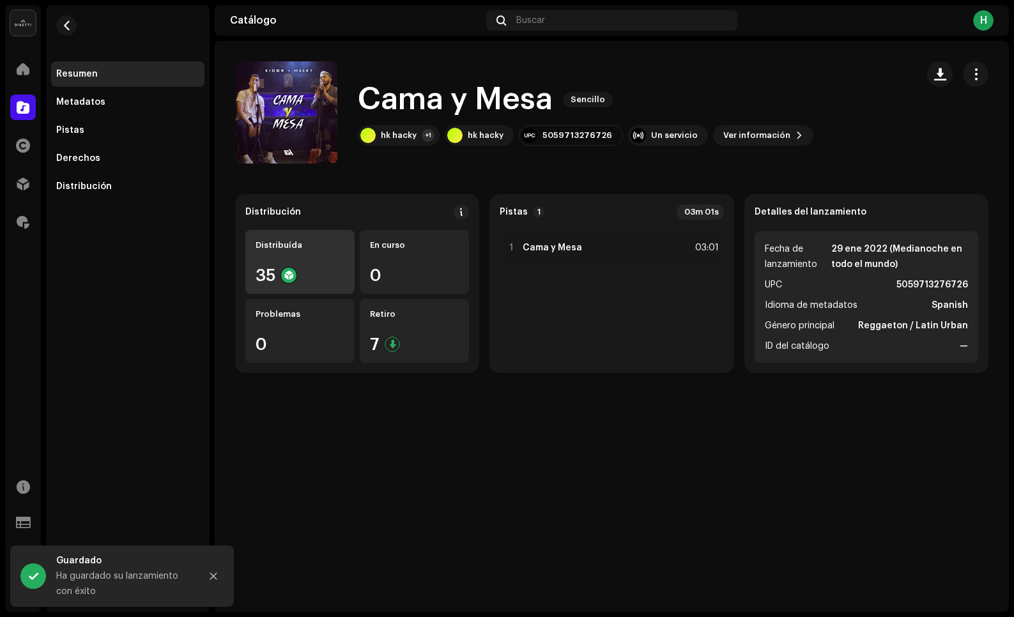
click at [294, 267] on div "35" at bounding box center [300, 275] width 89 height 17
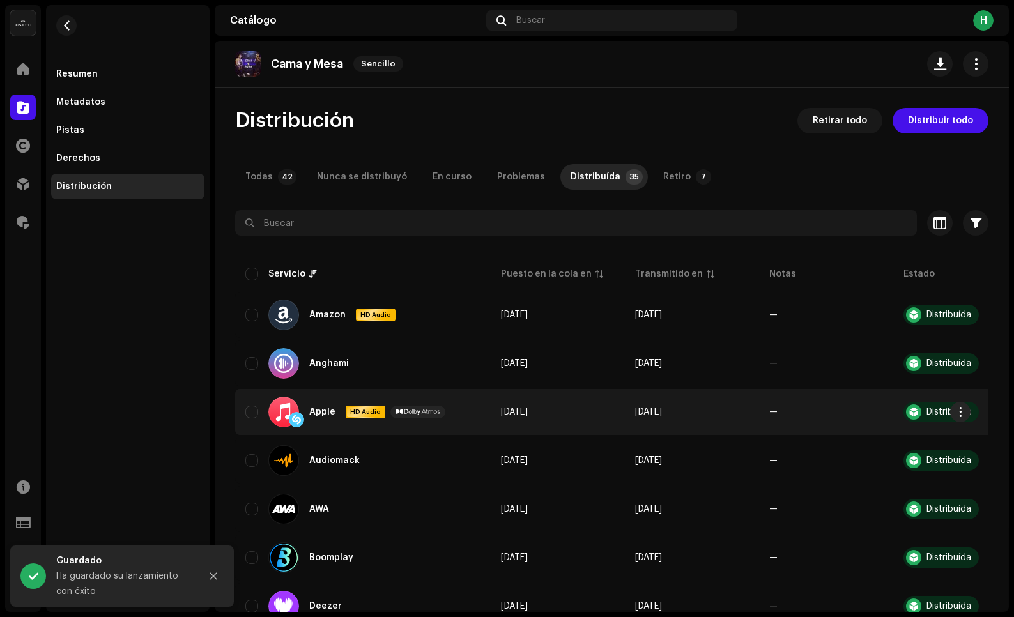
drag, startPoint x: 255, startPoint y: 417, endPoint x: 270, endPoint y: 407, distance: 17.9
click at [255, 417] on input "checkbox" at bounding box center [251, 412] width 13 height 13
checkbox input "true"
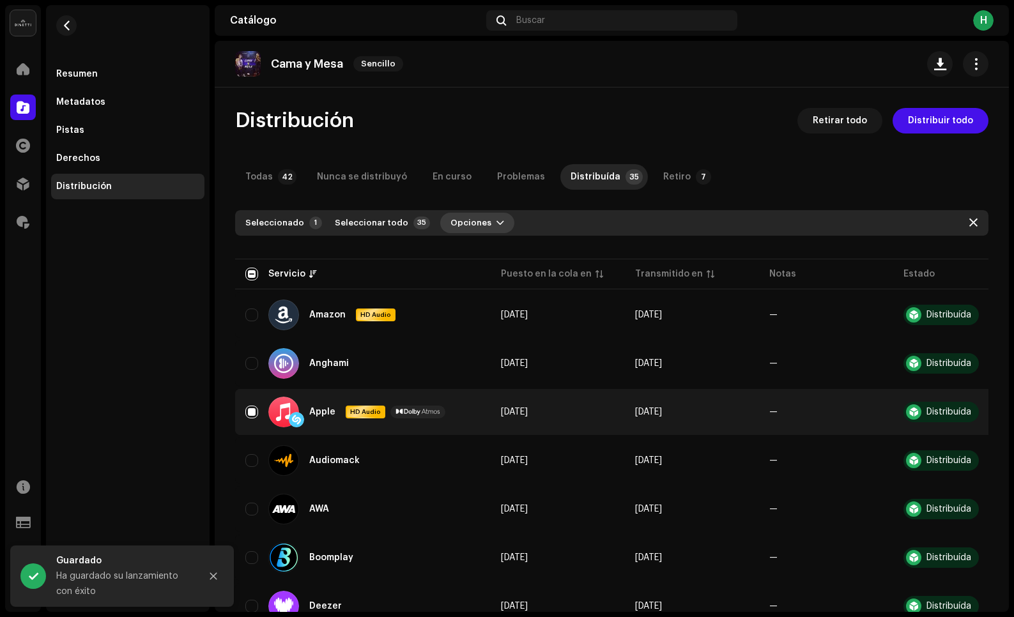
click at [480, 219] on button "Opciones" at bounding box center [477, 223] width 74 height 20
click at [485, 250] on div "Distribuir" at bounding box center [499, 252] width 119 height 10
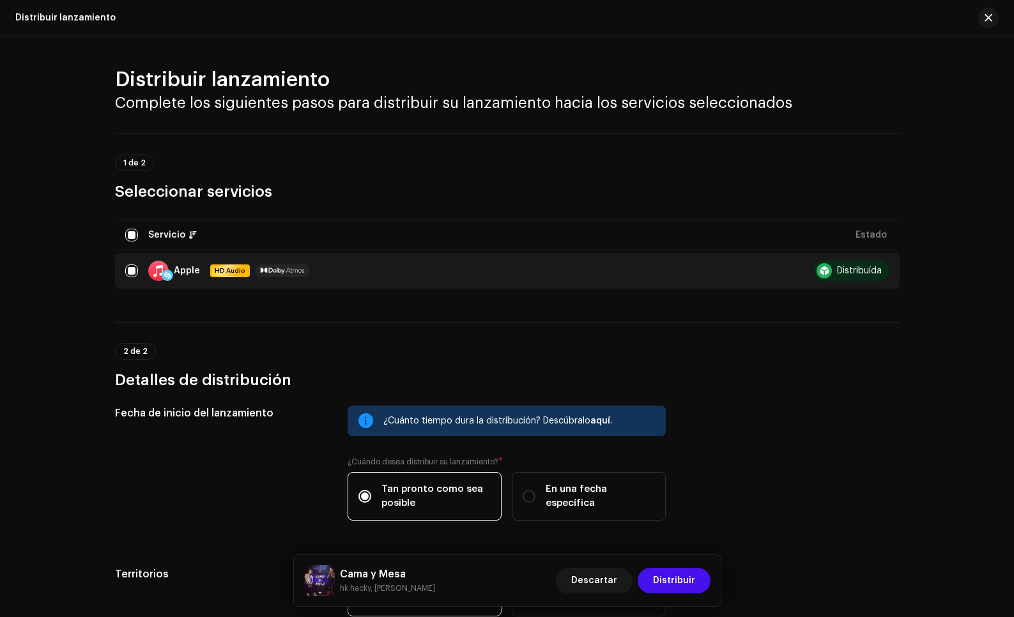
scroll to position [138, 0]
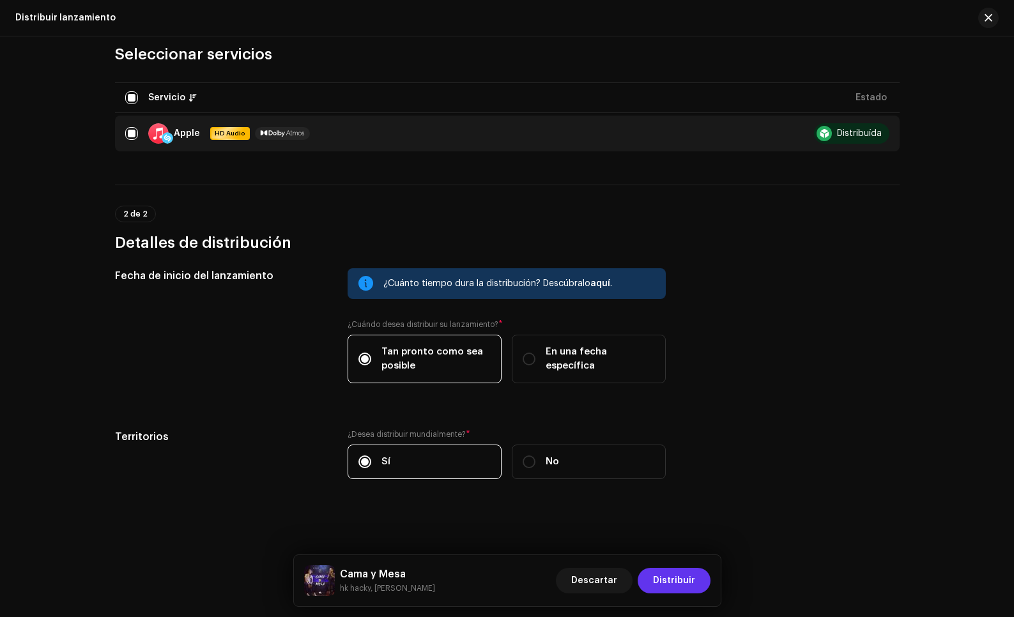
click at [680, 583] on span "Distribuir" at bounding box center [674, 581] width 42 height 26
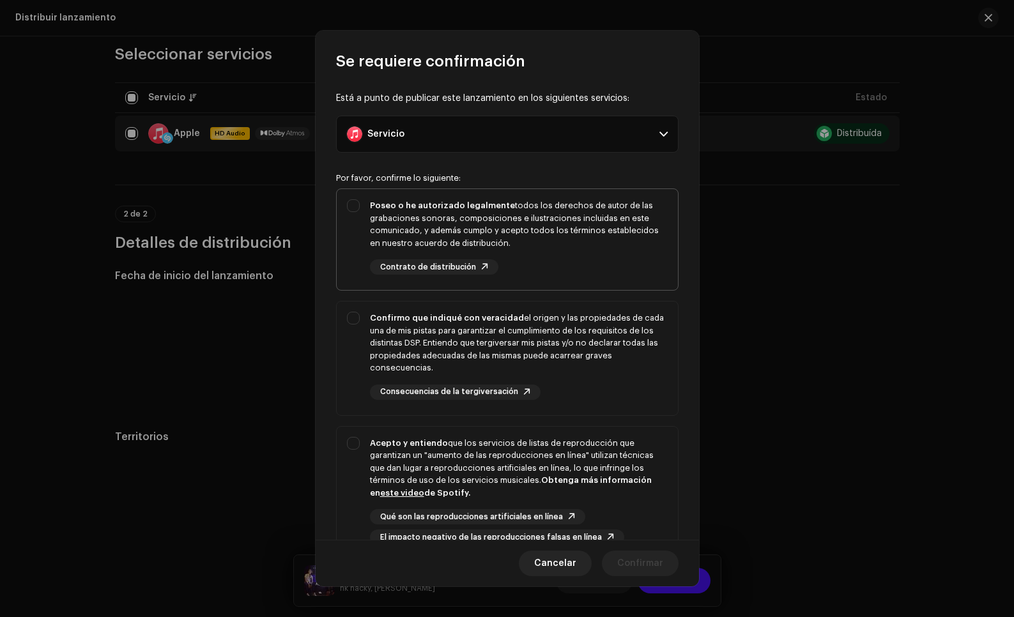
click at [612, 257] on div "Poseo o he autorizado legalmente todos los derechos de autor de las grabaciones…" at bounding box center [519, 236] width 298 height 75
checkbox input "true"
drag, startPoint x: 615, startPoint y: 393, endPoint x: 614, endPoint y: 409, distance: 16.0
click at [615, 394] on div "Confirmo que indiqué con veracidad el origen y las propiedades de cada una de m…" at bounding box center [519, 356] width 298 height 88
checkbox input "true"
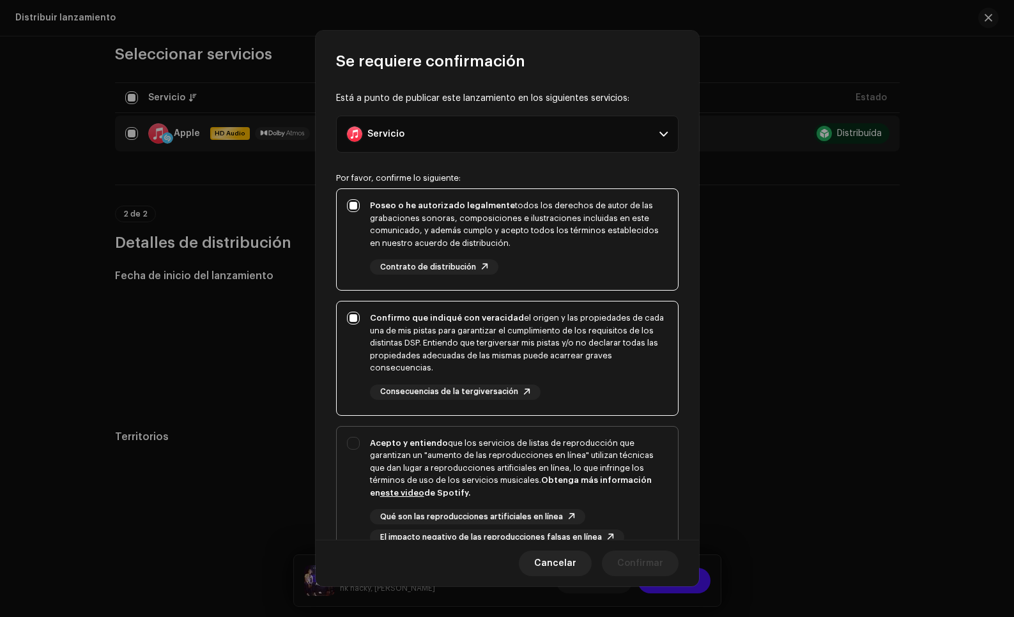
click at [607, 520] on div "Qué son las reproducciones artificiales en línea El impacto negativo de las rep…" at bounding box center [519, 527] width 298 height 36
checkbox input "true"
click at [636, 568] on span "Confirmar" at bounding box center [640, 564] width 46 height 26
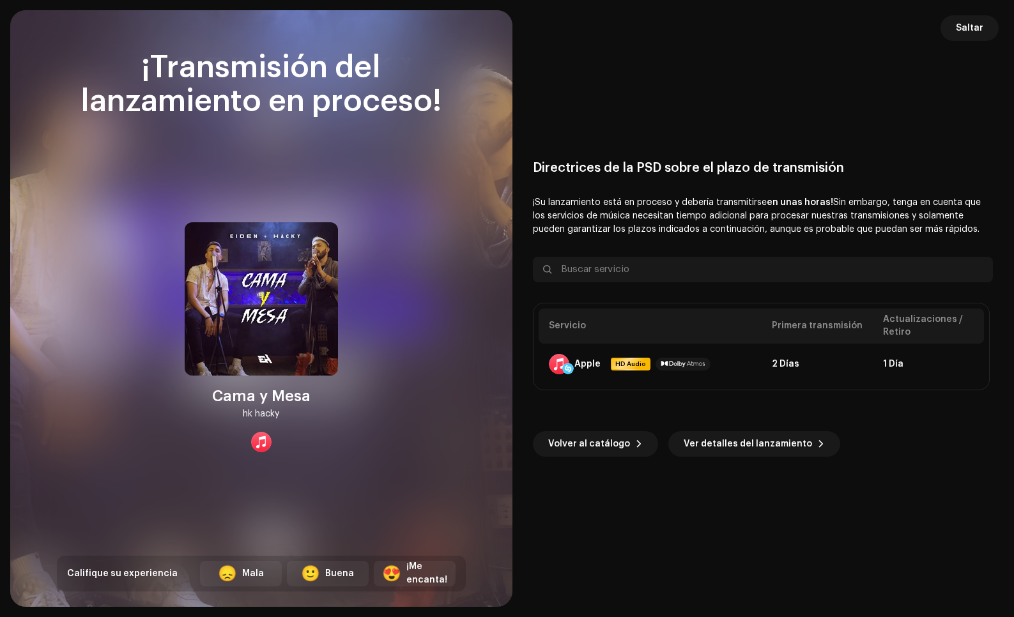
drag, startPoint x: 989, startPoint y: 17, endPoint x: 981, endPoint y: 22, distance: 9.6
click at [989, 17] on button "Saltar" at bounding box center [969, 28] width 58 height 26
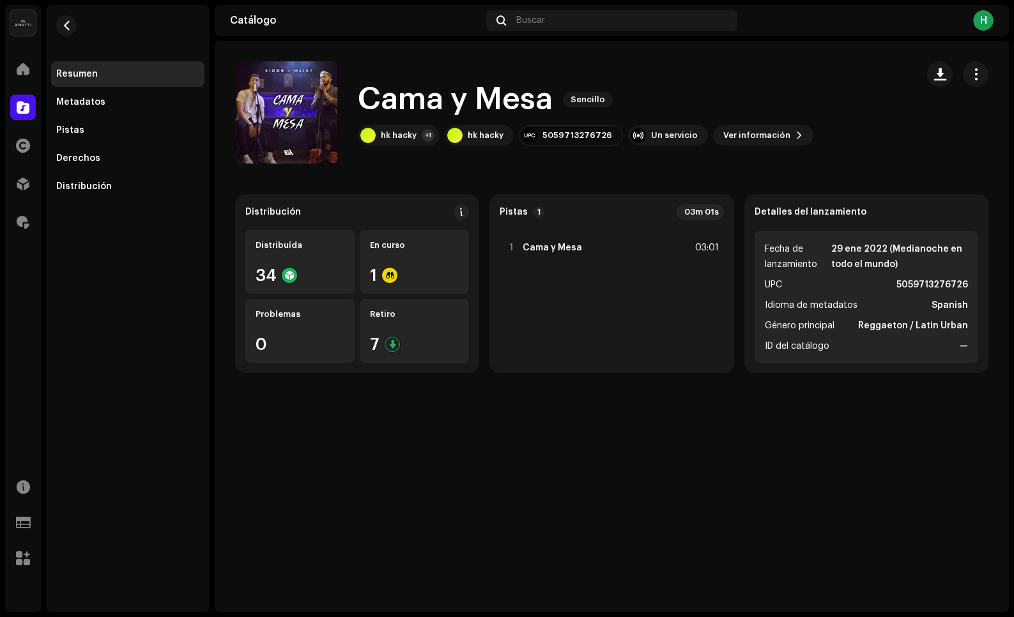
click at [27, 102] on span at bounding box center [23, 107] width 13 height 10
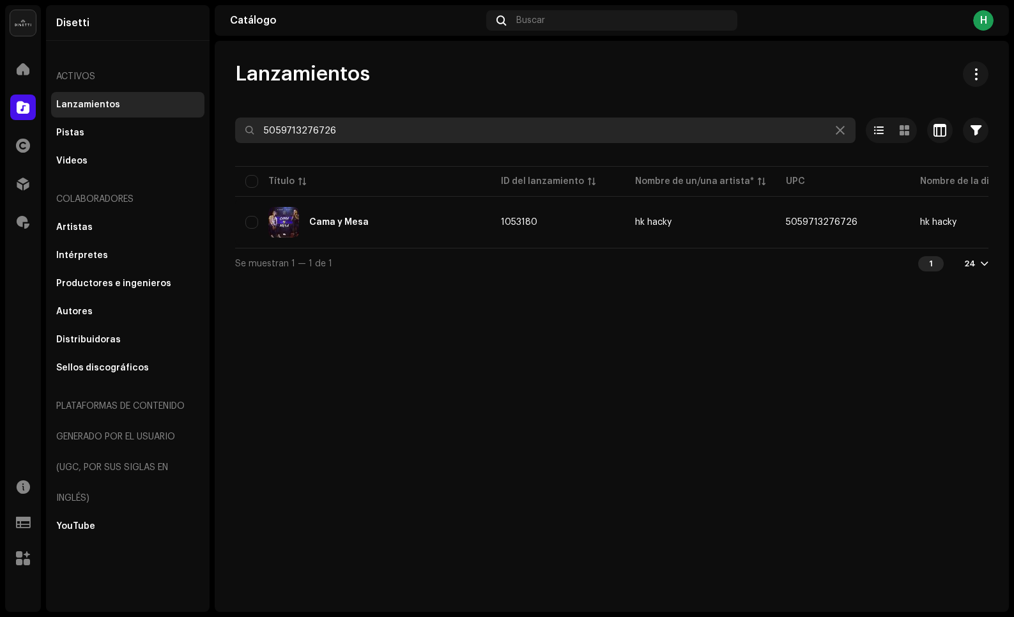
click at [354, 133] on input "5059713276726" at bounding box center [545, 131] width 620 height 26
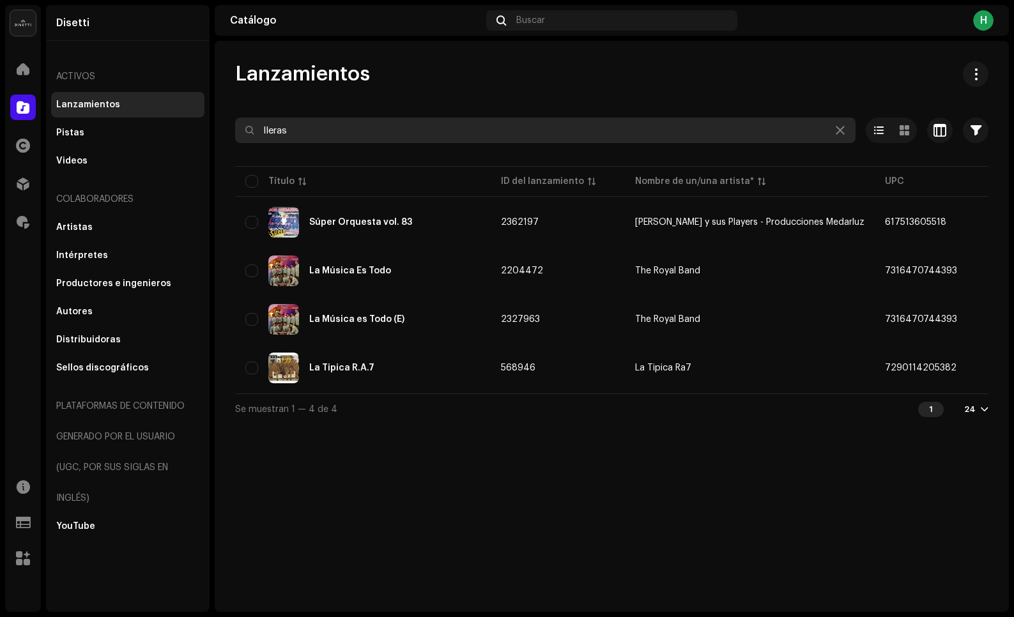
click at [348, 128] on input "lleras" at bounding box center [545, 131] width 620 height 26
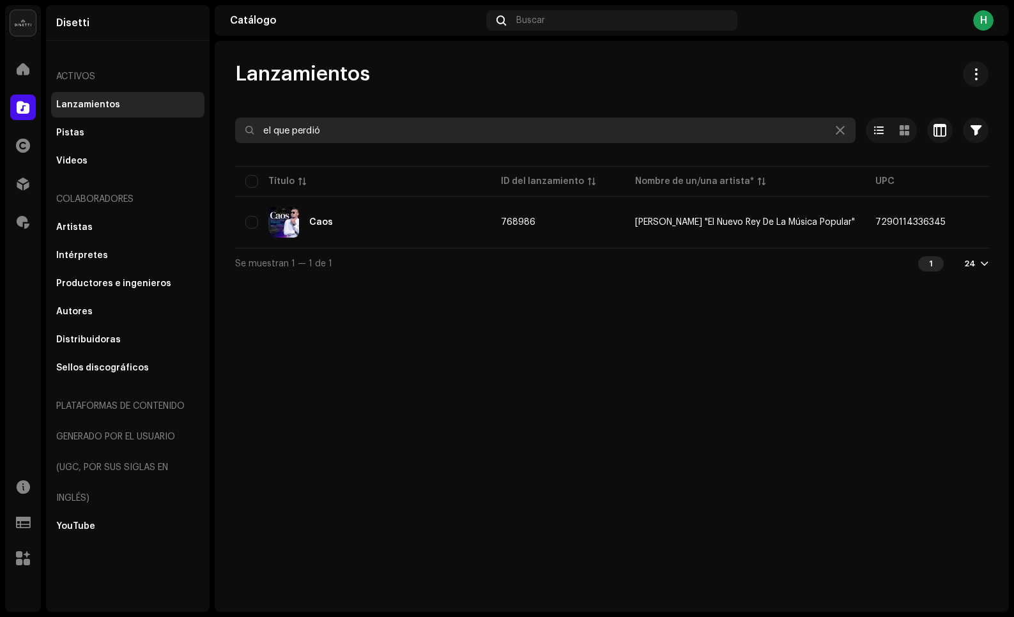
click at [311, 132] on input "el que perdió" at bounding box center [545, 131] width 620 height 26
paste input "Reggaeton Full Hd"
type input "Reggaeton Full Hd"
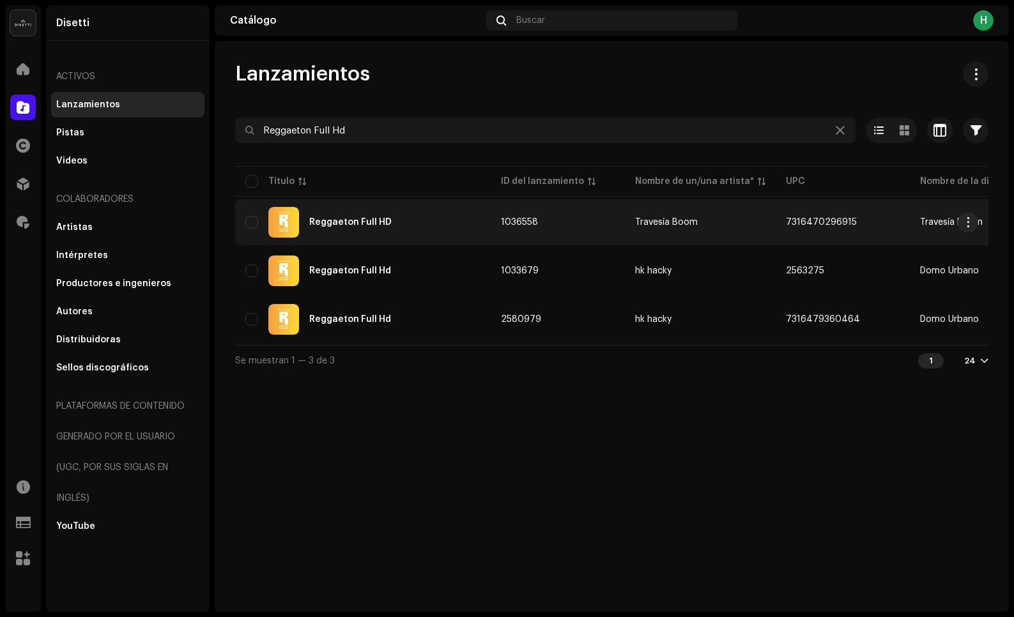
click at [411, 227] on div "Reggaeton Full HD" at bounding box center [362, 222] width 235 height 31
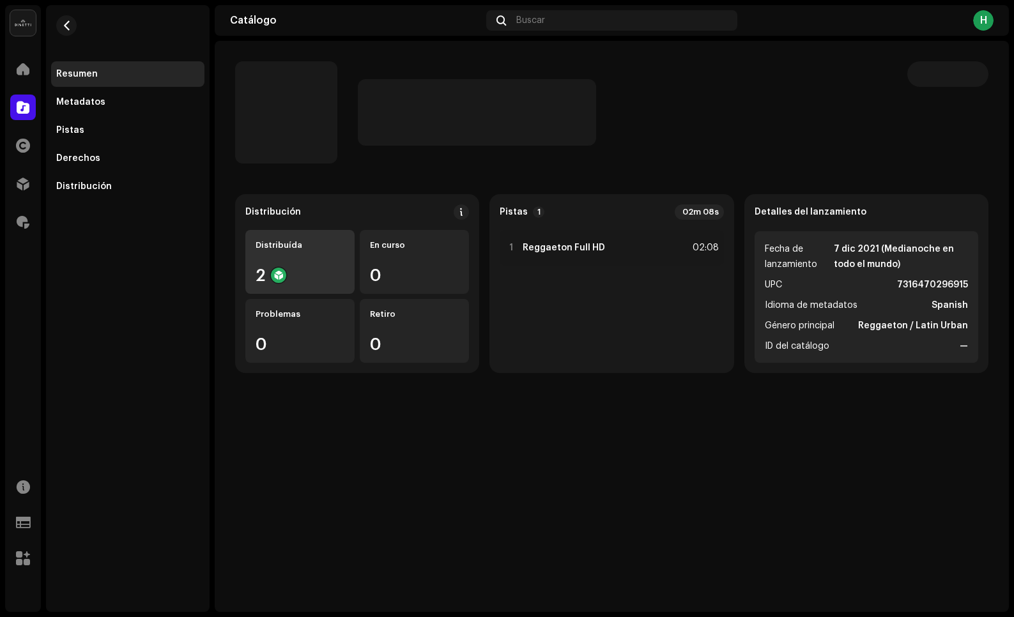
click at [307, 270] on div "2" at bounding box center [300, 275] width 89 height 17
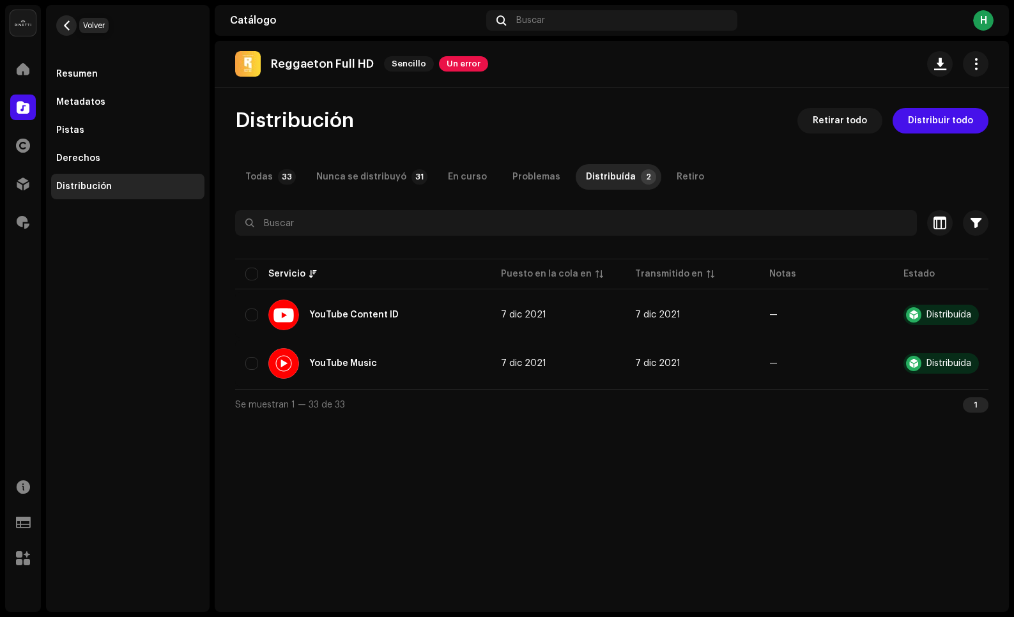
click at [64, 22] on span "button" at bounding box center [67, 25] width 10 height 10
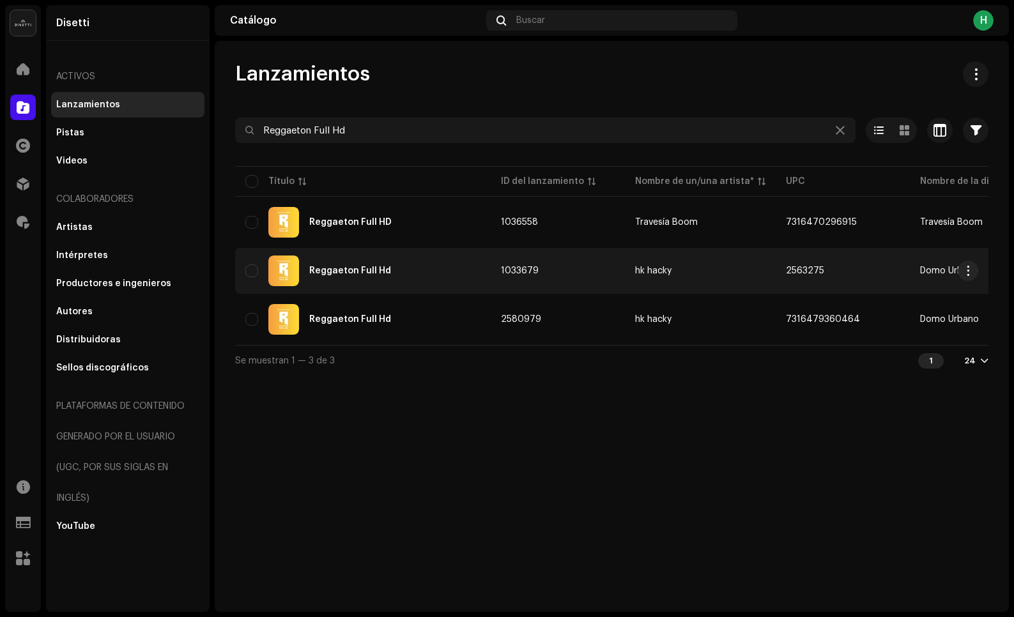
click at [381, 281] on div "Reggaeton Full Hd" at bounding box center [362, 271] width 235 height 31
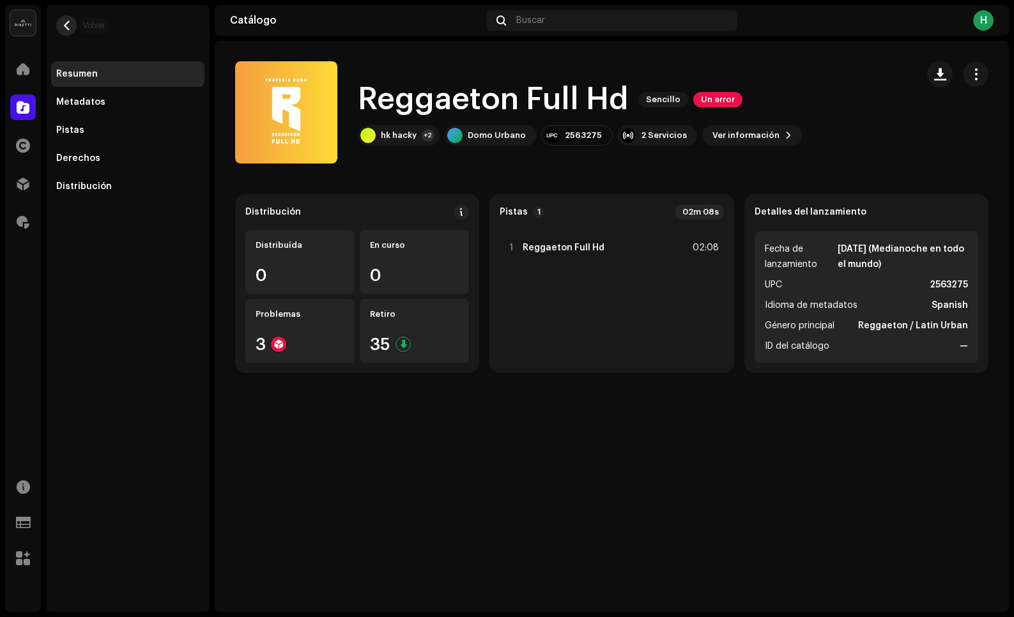
click at [69, 31] on button "button" at bounding box center [66, 25] width 20 height 20
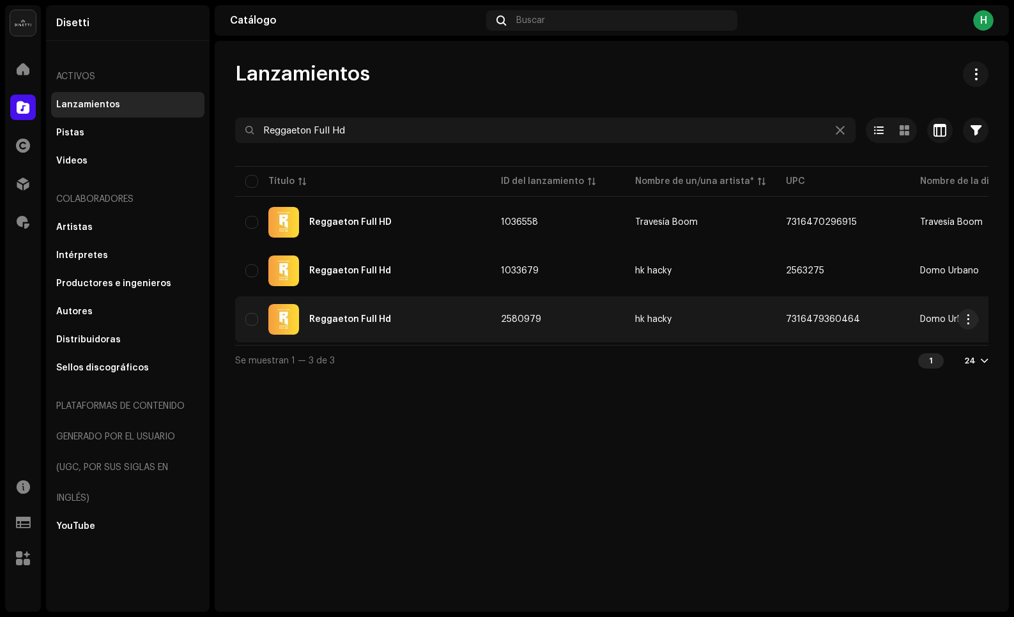
click at [385, 341] on td "Reggaeton Full Hd" at bounding box center [363, 319] width 256 height 46
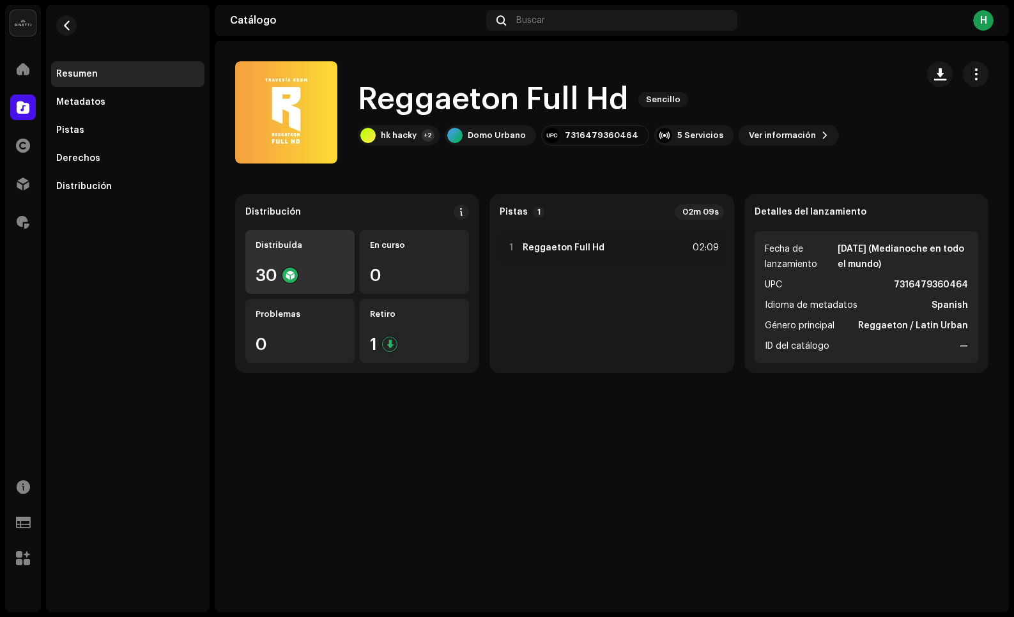
click at [311, 261] on div "Distribuída 30" at bounding box center [299, 262] width 109 height 64
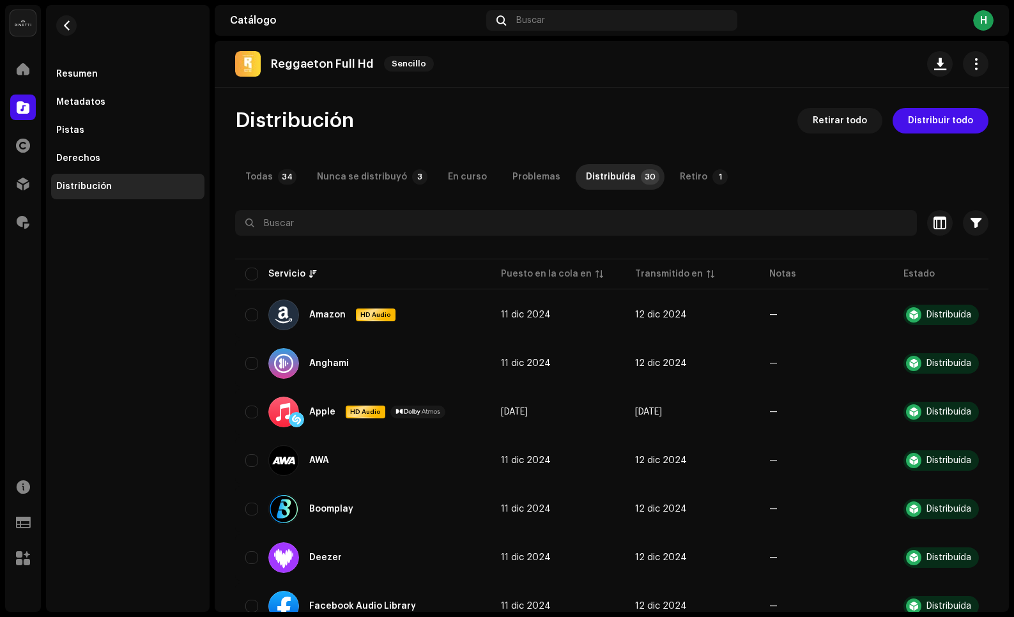
drag, startPoint x: 973, startPoint y: 65, endPoint x: 963, endPoint y: 81, distance: 19.0
click at [973, 65] on span "button" at bounding box center [976, 64] width 12 height 10
click at [899, 119] on div "Editar" at bounding box center [910, 121] width 119 height 10
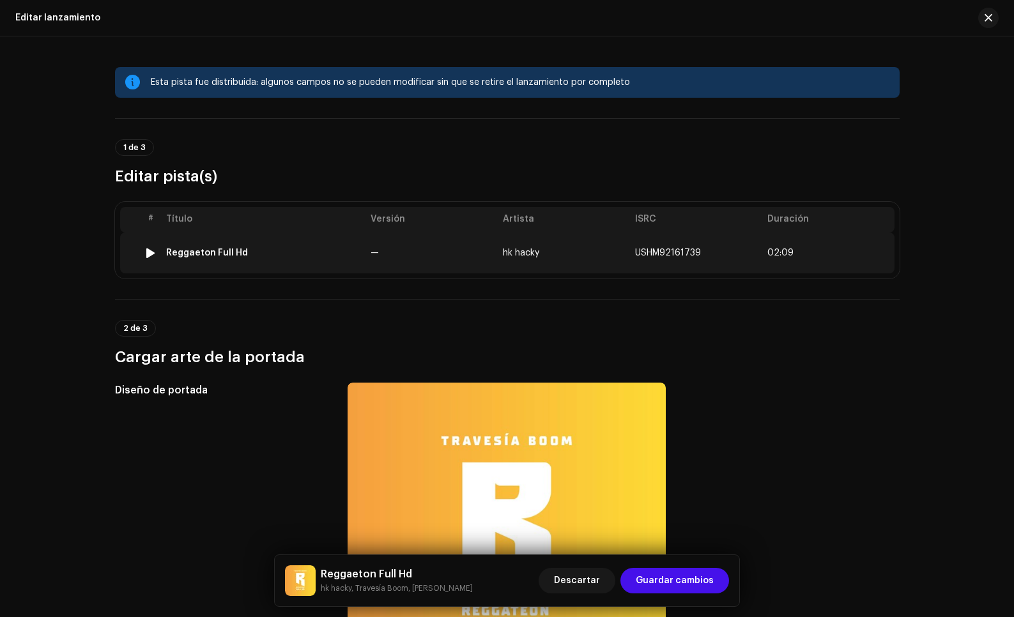
click at [421, 256] on td "—" at bounding box center [431, 253] width 132 height 41
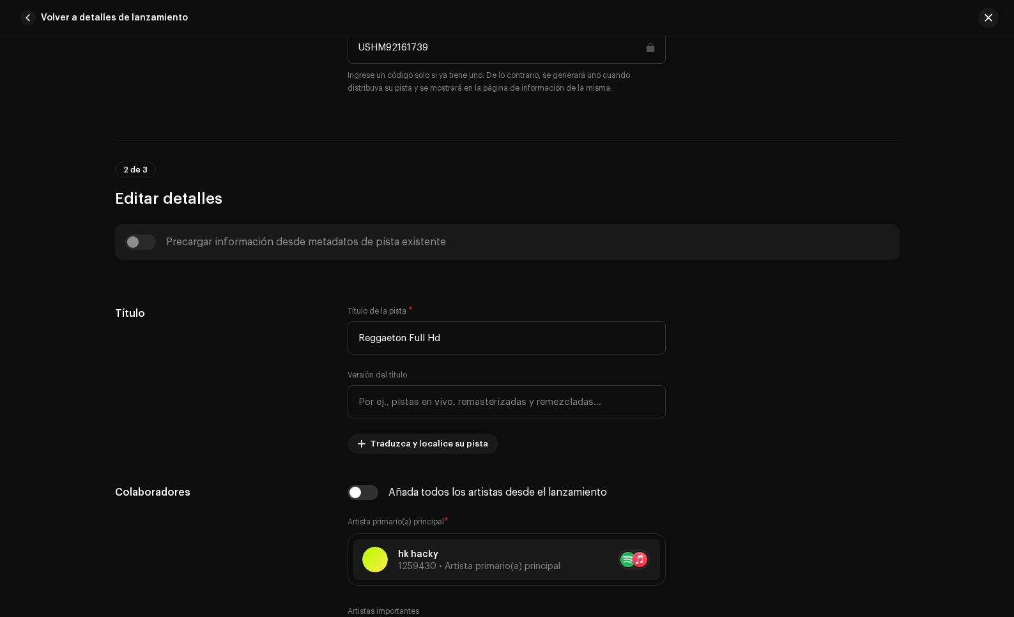
scroll to position [518, 0]
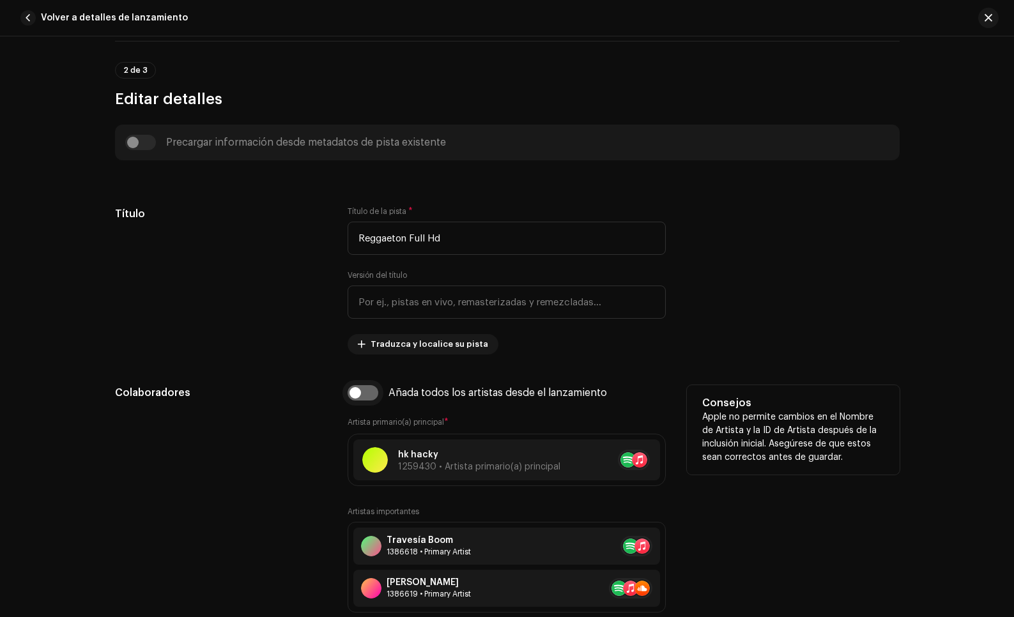
click at [367, 397] on input "checkbox" at bounding box center [362, 392] width 31 height 15
checkbox input "true"
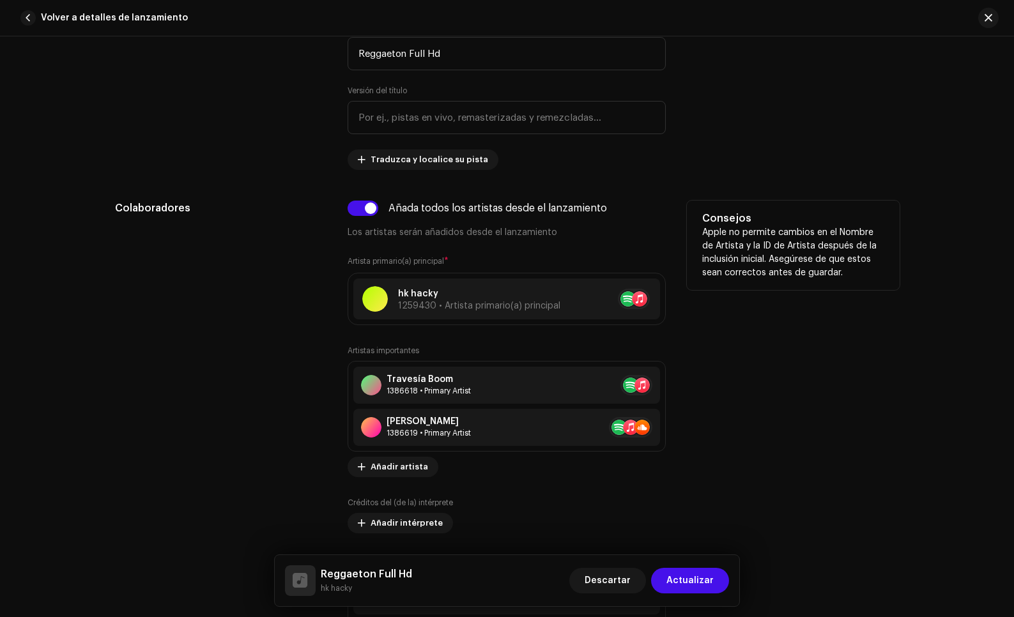
scroll to position [758, 0]
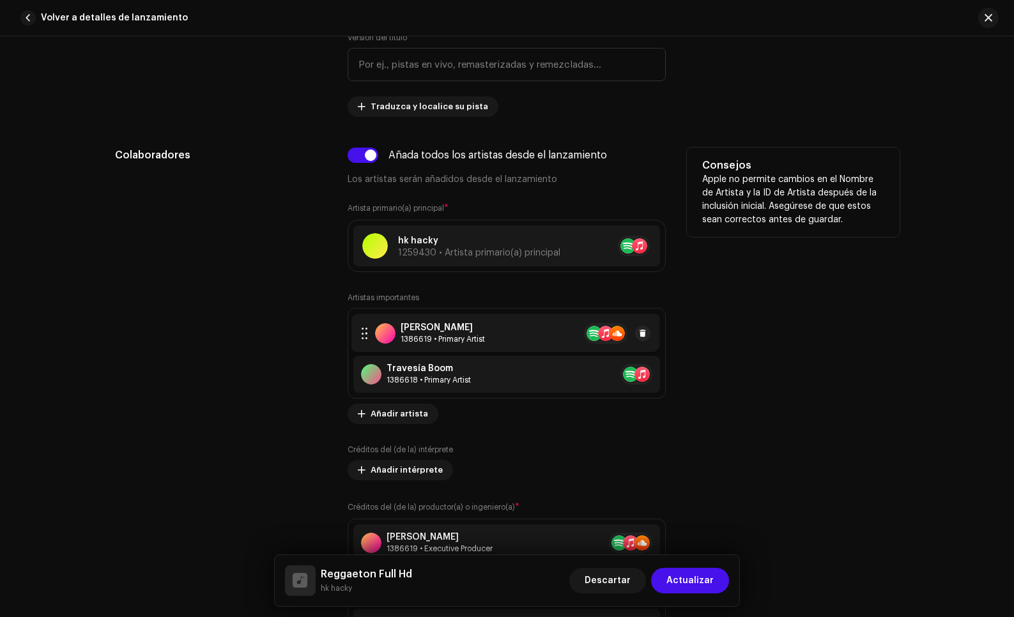
drag, startPoint x: 356, startPoint y: 377, endPoint x: 356, endPoint y: 336, distance: 40.9
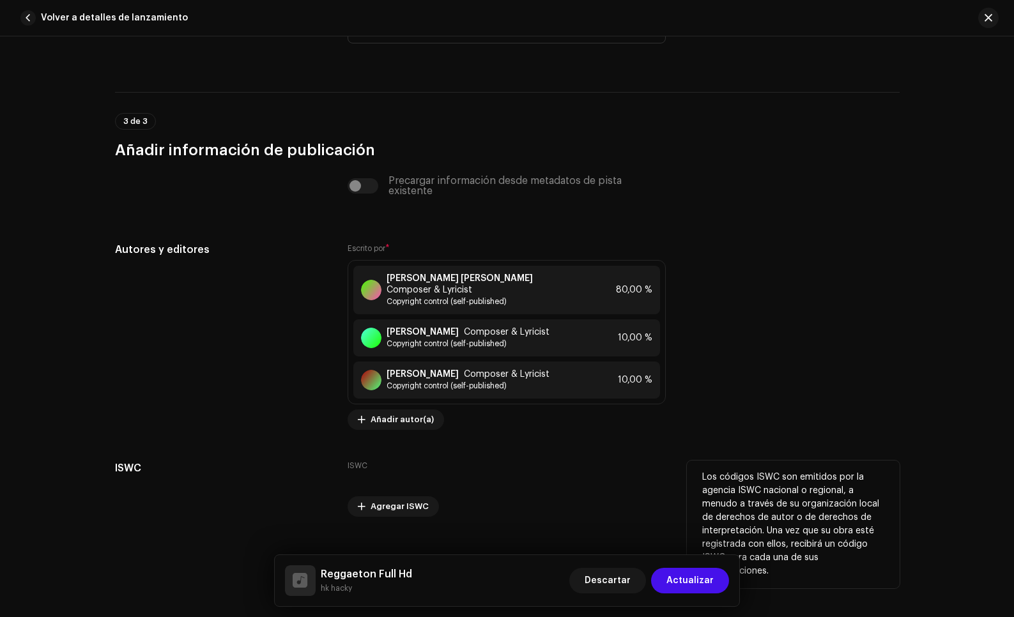
scroll to position [2813, 0]
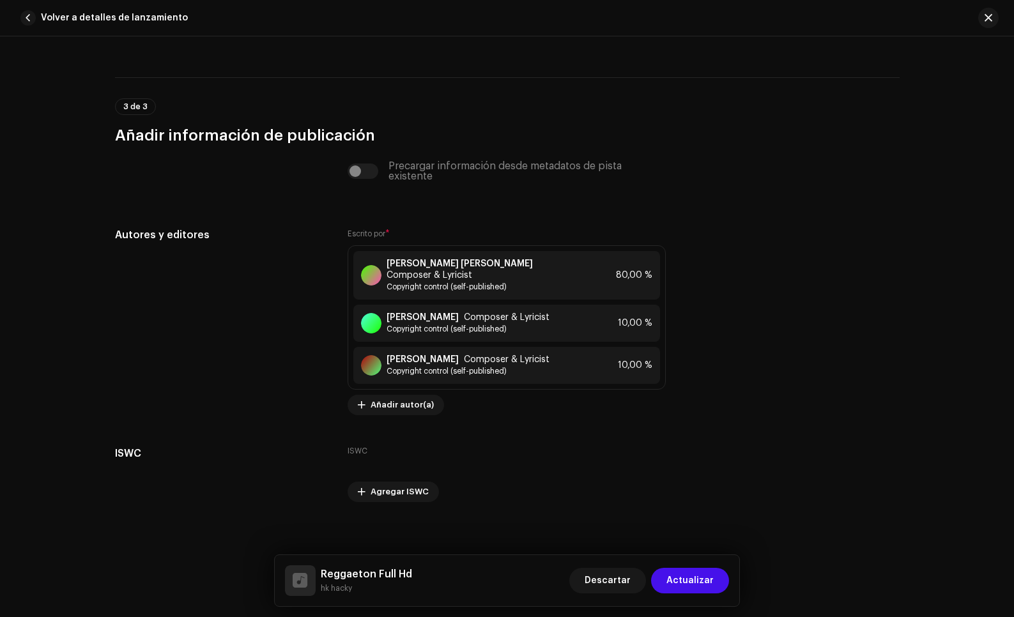
click at [708, 575] on span "Actualizar" at bounding box center [689, 581] width 47 height 26
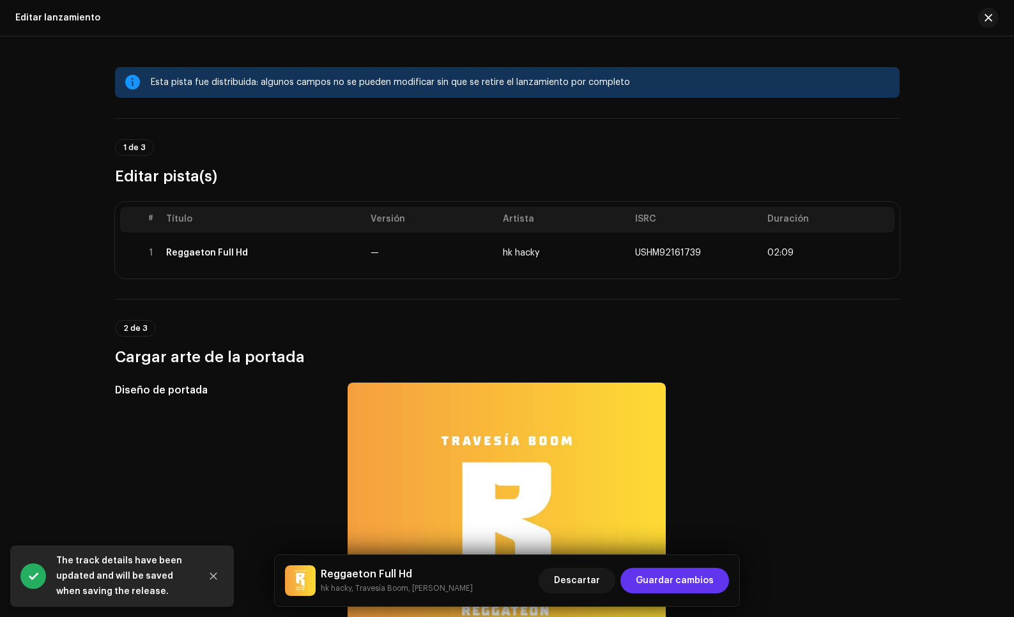
click at [702, 581] on span "Guardar cambios" at bounding box center [675, 581] width 78 height 26
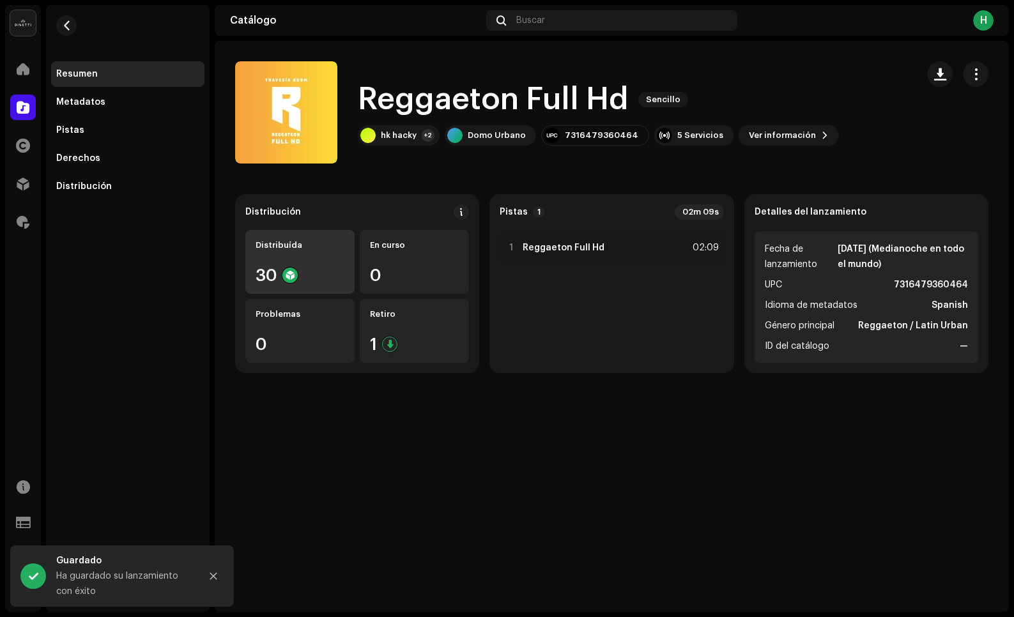
click at [282, 256] on div "Distribuída 30" at bounding box center [299, 262] width 109 height 64
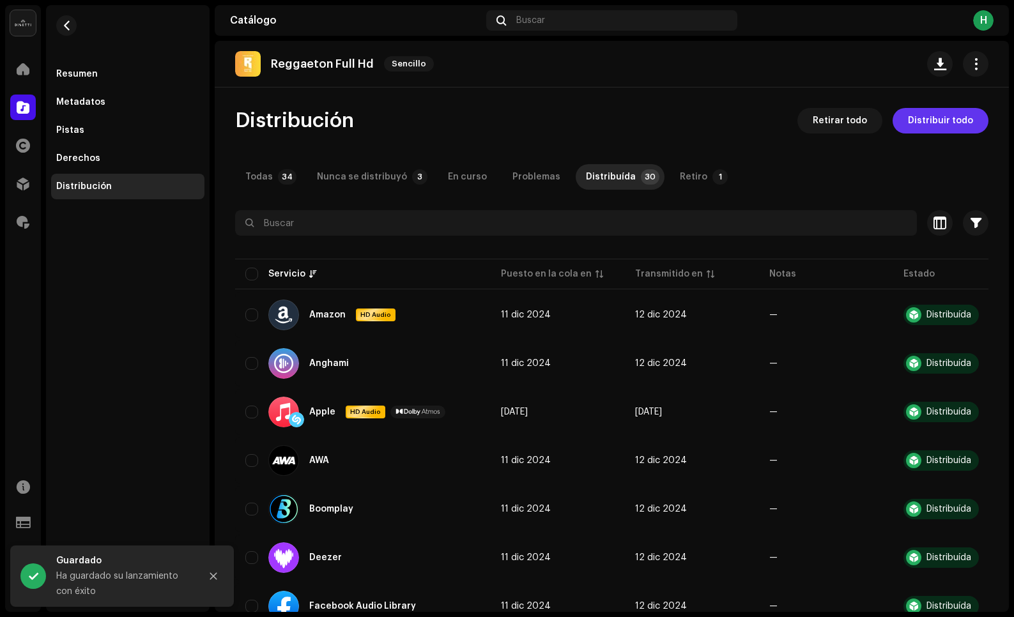
click at [947, 119] on span "Distribuir todo" at bounding box center [940, 121] width 65 height 26
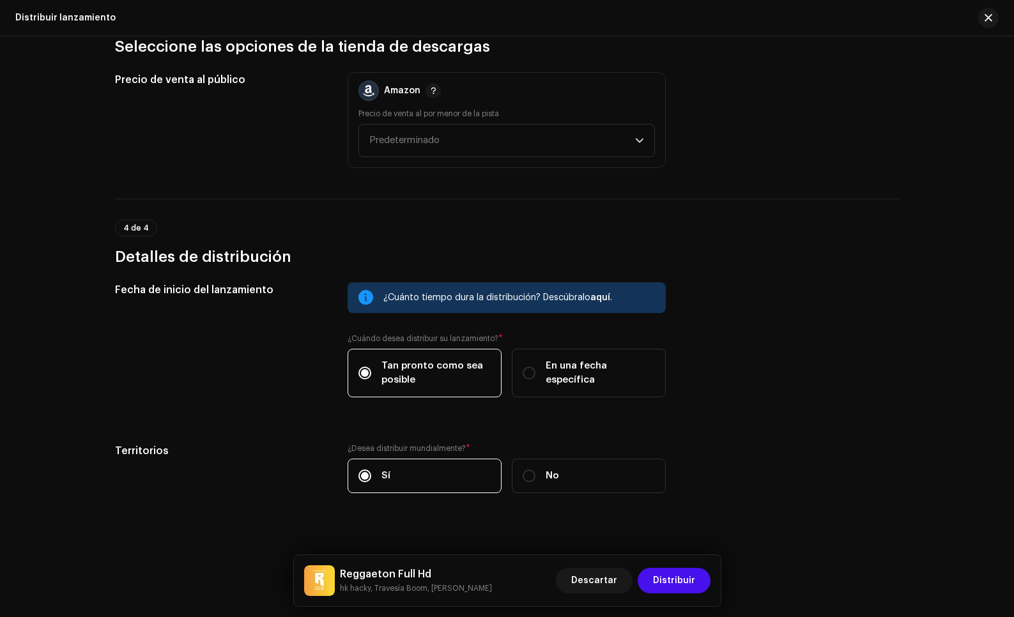
scroll to position [1979, 0]
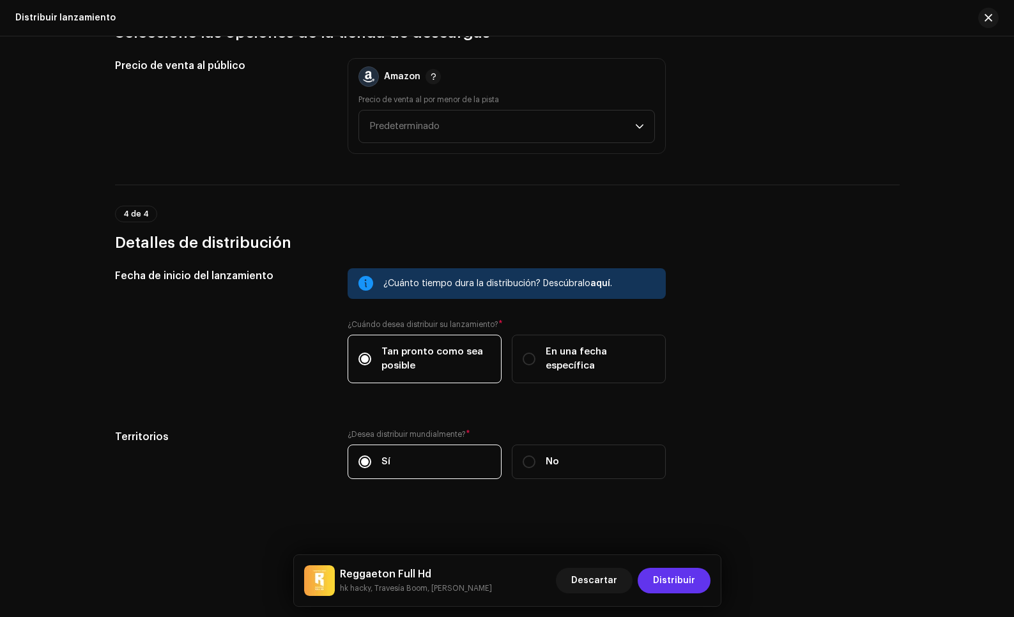
click at [666, 591] on span "Distribuir" at bounding box center [674, 581] width 42 height 26
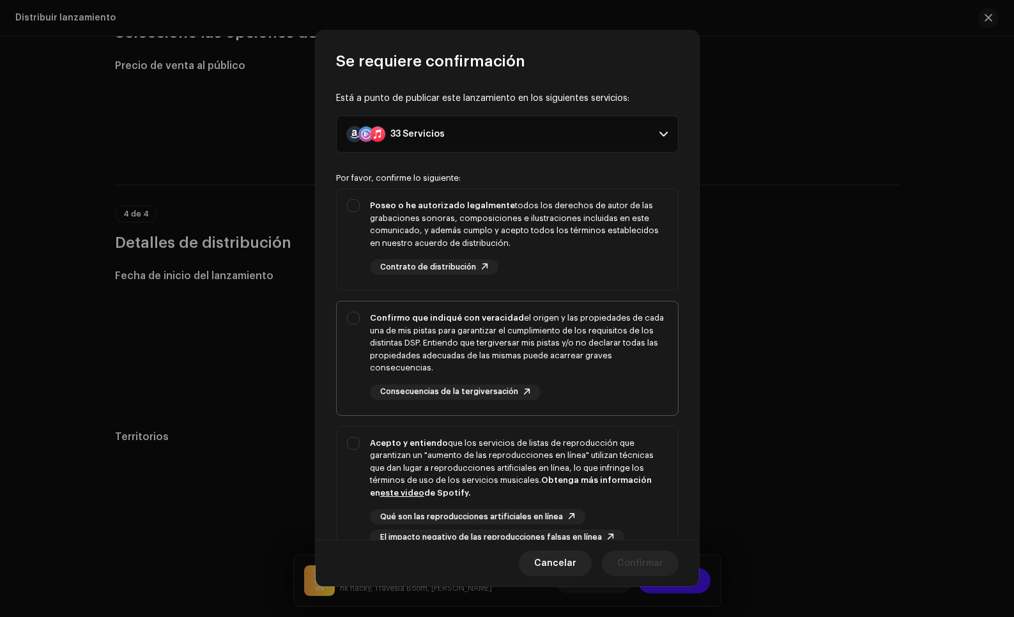
drag, startPoint x: 599, startPoint y: 270, endPoint x: 607, endPoint y: 353, distance: 83.4
click at [600, 272] on div "Poseo o he autorizado legalmente todos los derechos de autor de las grabaciones…" at bounding box center [519, 236] width 298 height 75
checkbox input "true"
drag, startPoint x: 607, startPoint y: 359, endPoint x: 607, endPoint y: 475, distance: 115.6
click at [607, 360] on div "Confirmo que indiqué con veracidad el origen y las propiedades de cada una de m…" at bounding box center [519, 343] width 298 height 63
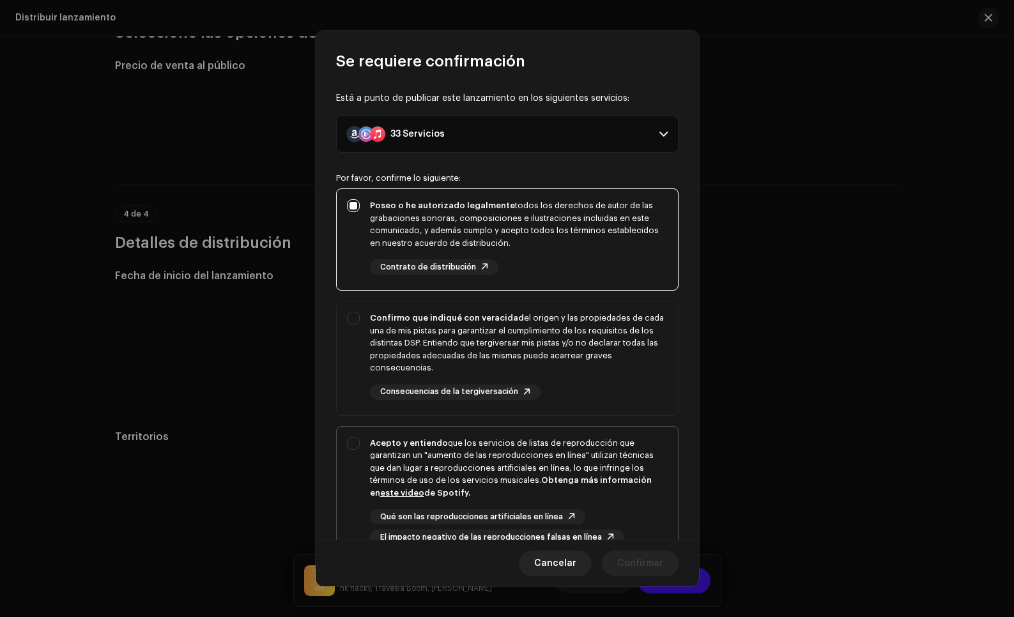
checkbox input "true"
click at [601, 514] on div "Qué son las reproducciones artificiales en línea El impacto negativo de las rep…" at bounding box center [519, 527] width 298 height 36
checkbox input "true"
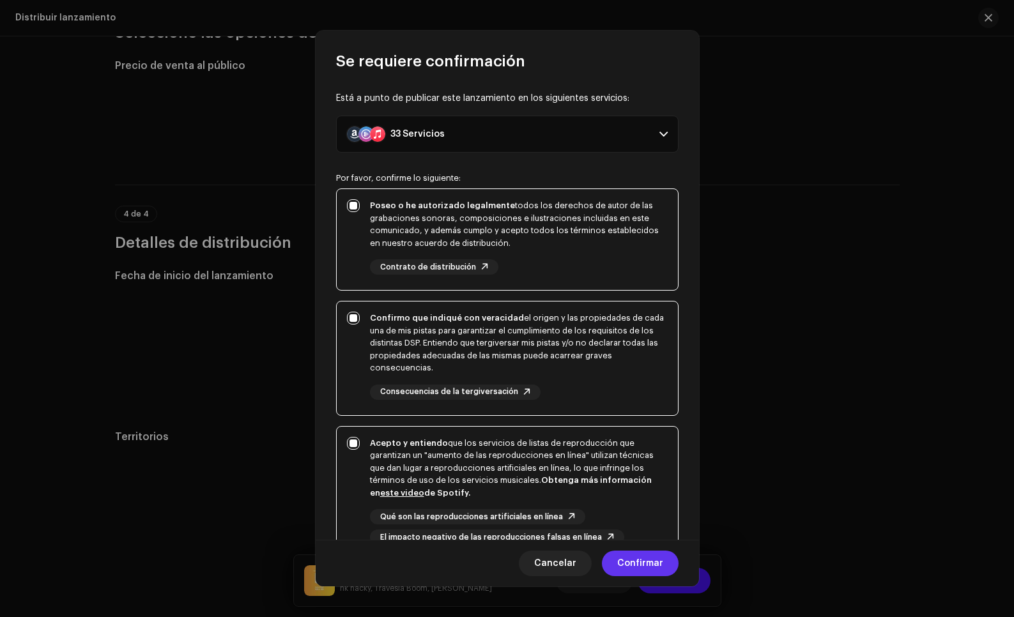
click at [636, 560] on span "Confirmar" at bounding box center [640, 564] width 46 height 26
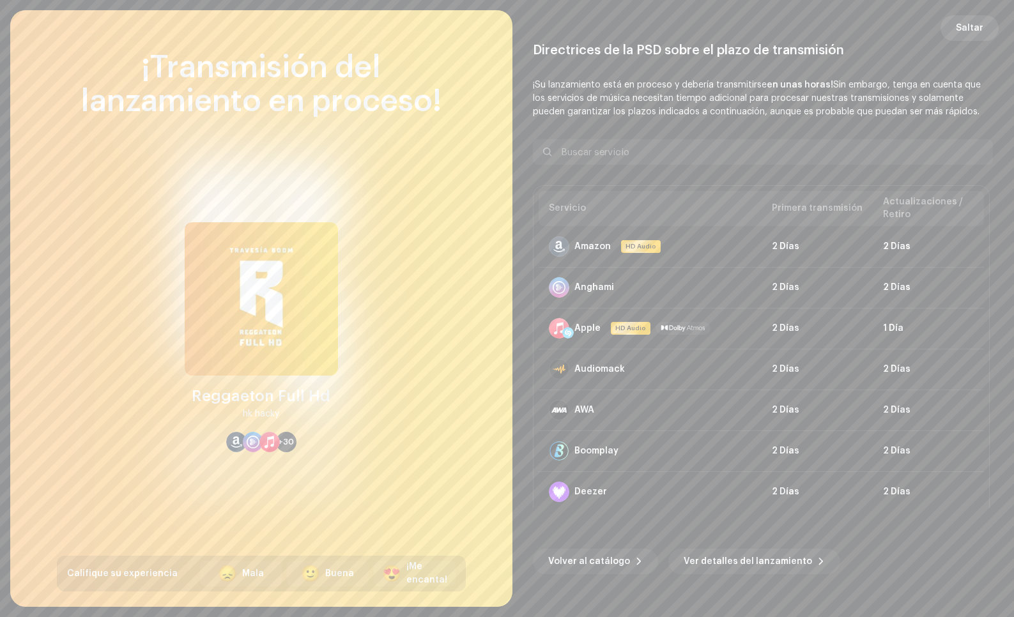
click at [966, 22] on span "Saltar" at bounding box center [969, 28] width 27 height 26
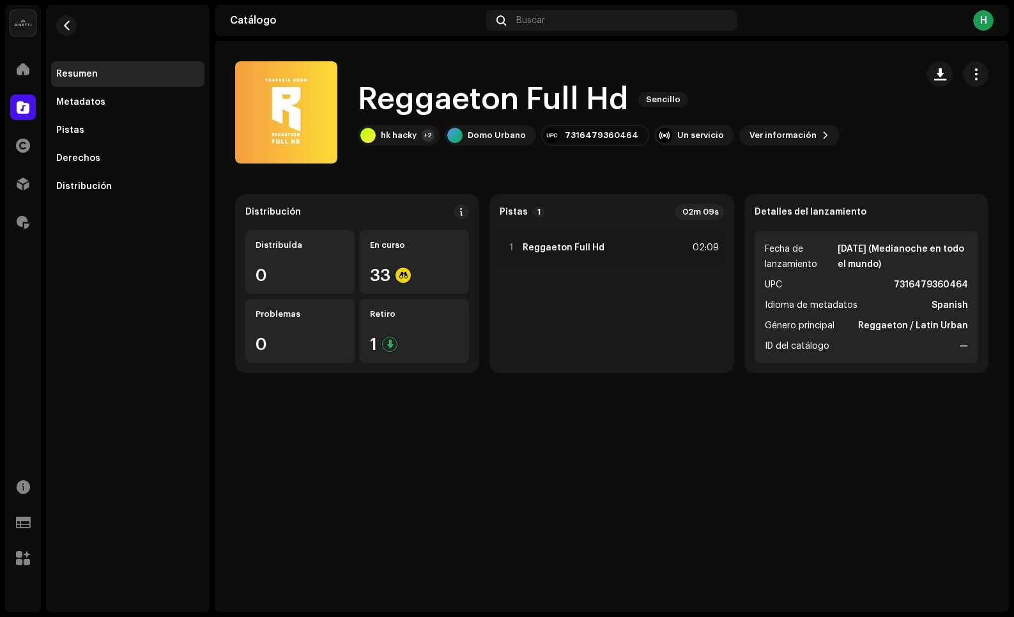
drag, startPoint x: 823, startPoint y: 346, endPoint x: 816, endPoint y: 343, distance: 7.7
click at [823, 346] on span "ID del catálogo" at bounding box center [797, 346] width 65 height 15
